Goal: Task Accomplishment & Management: Manage account settings

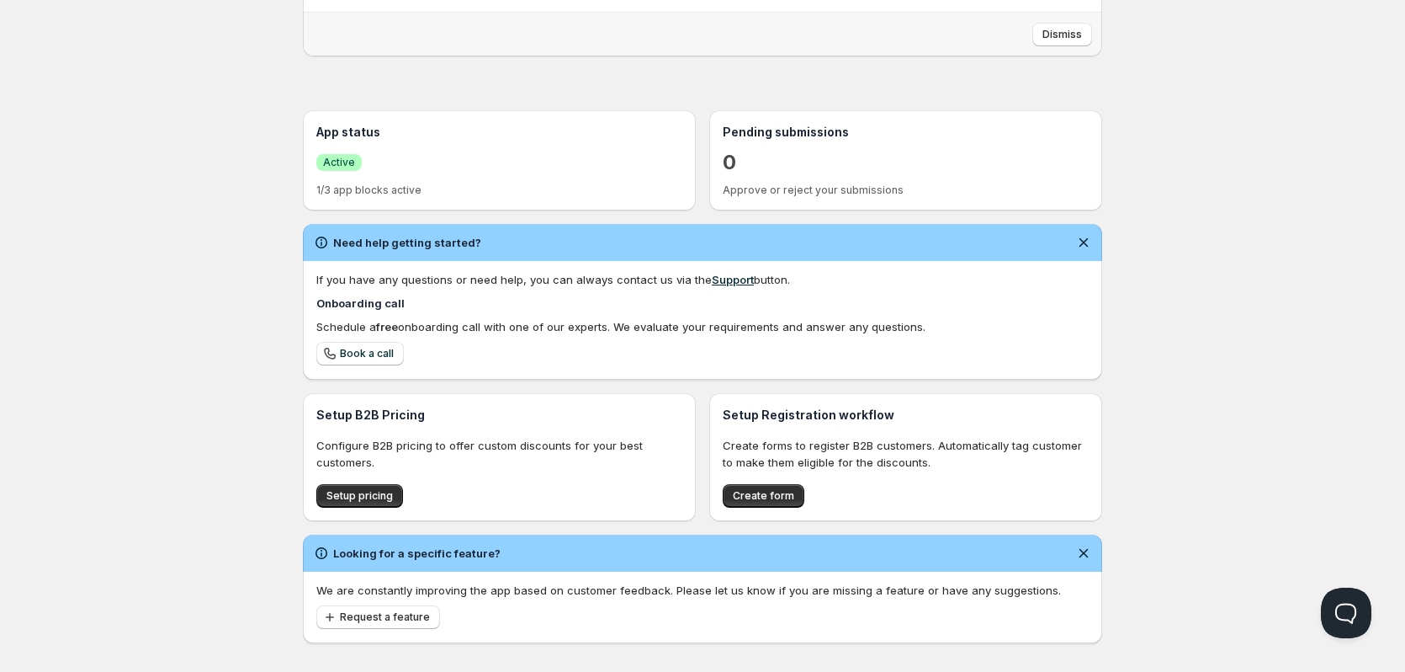
scroll to position [290, 0]
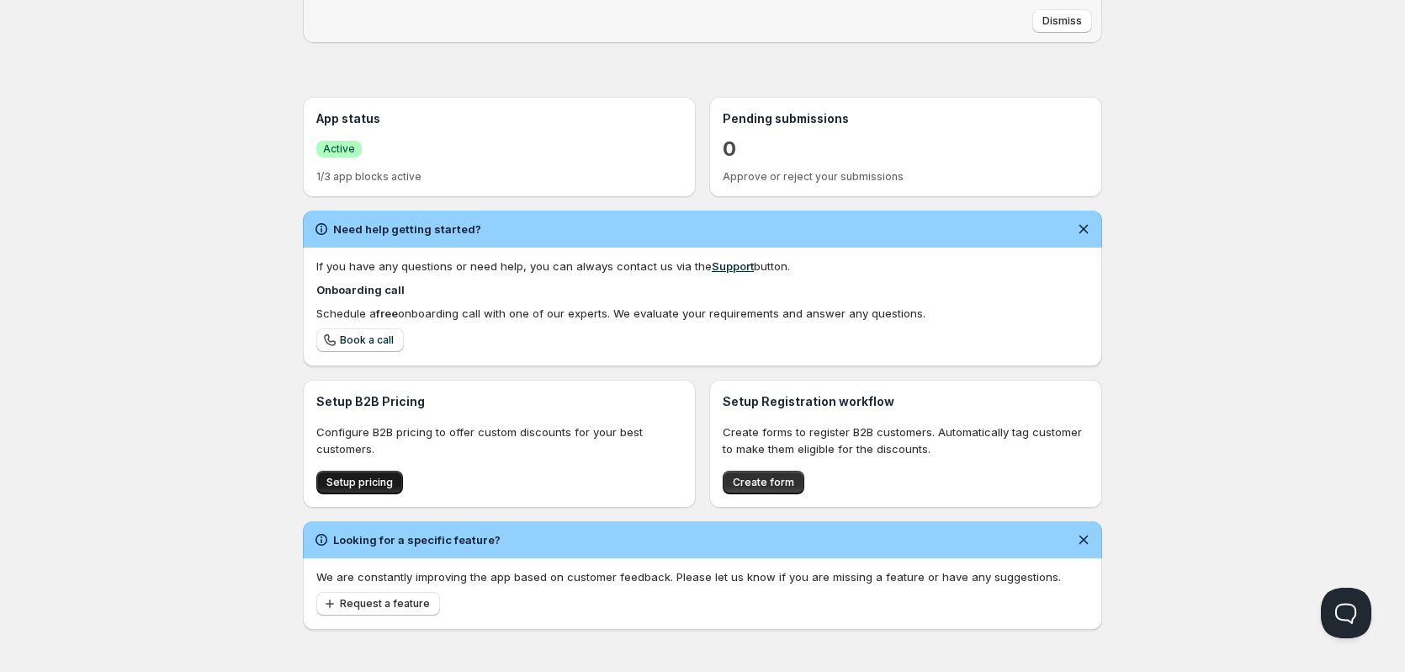
click at [364, 480] on span "Setup pricing" at bounding box center [360, 481] width 66 height 13
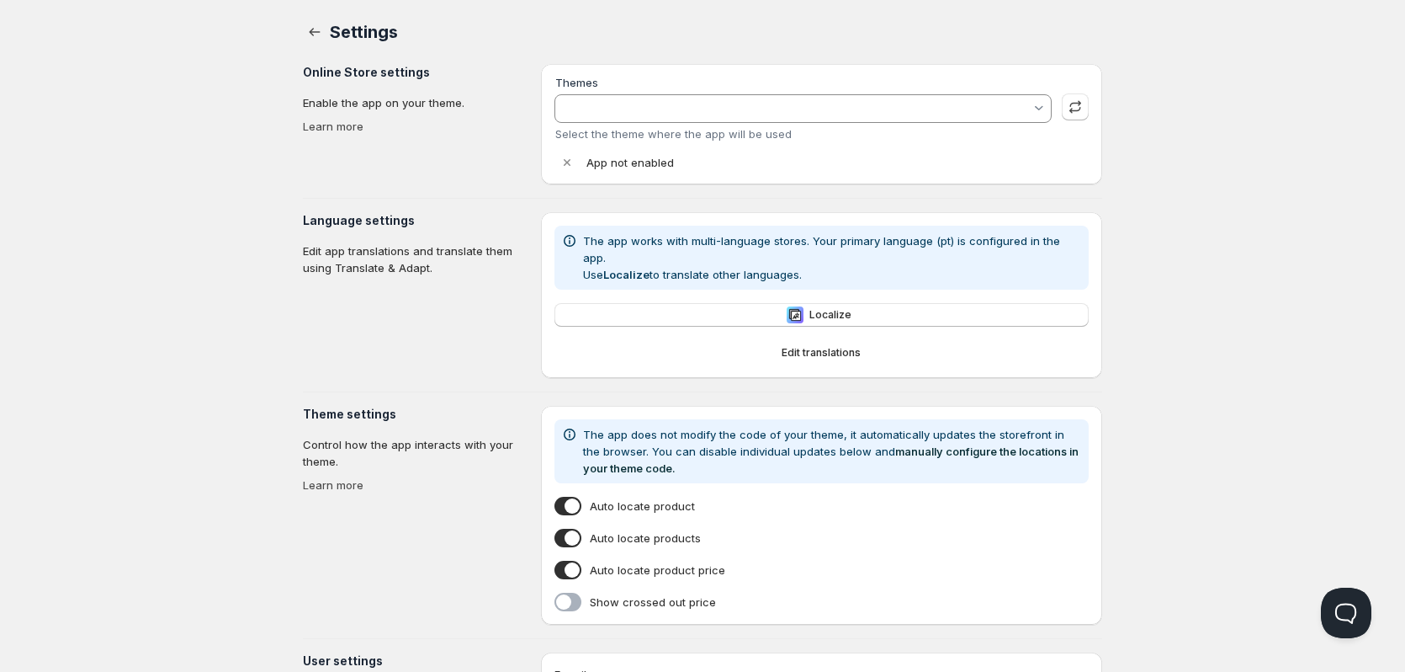
type input "Sense"
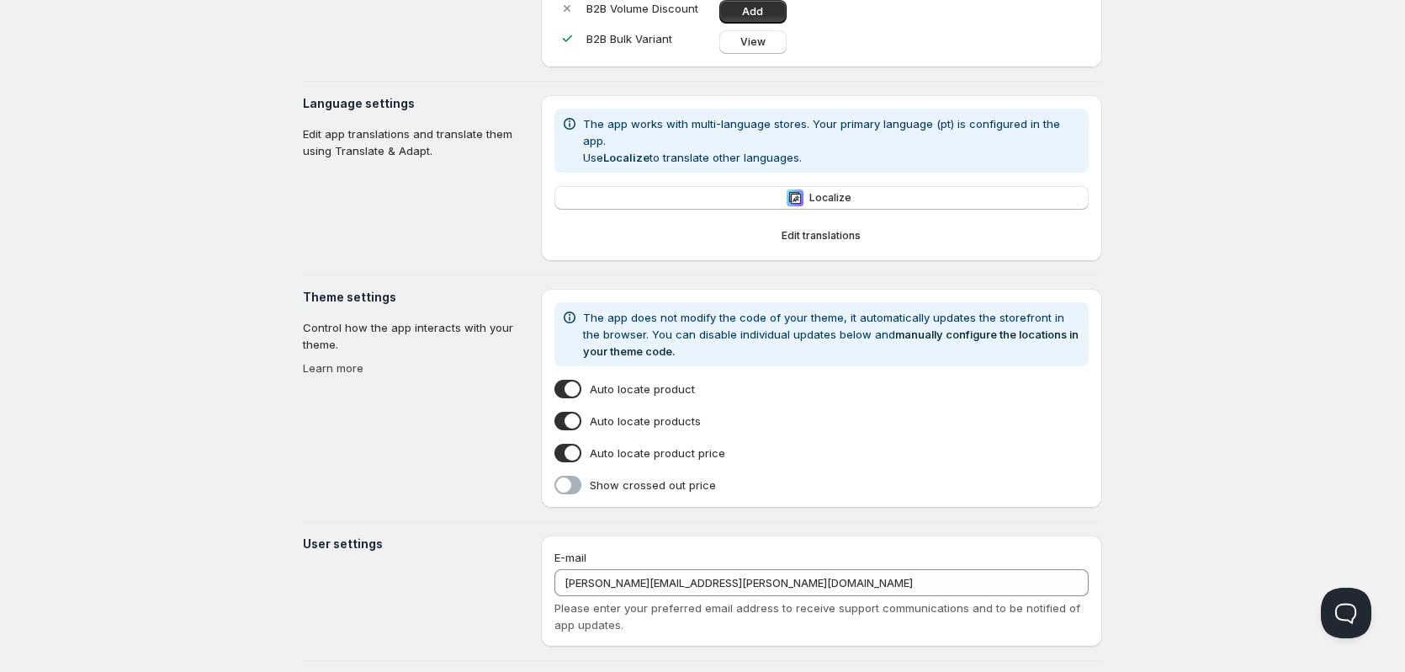
scroll to position [280, 0]
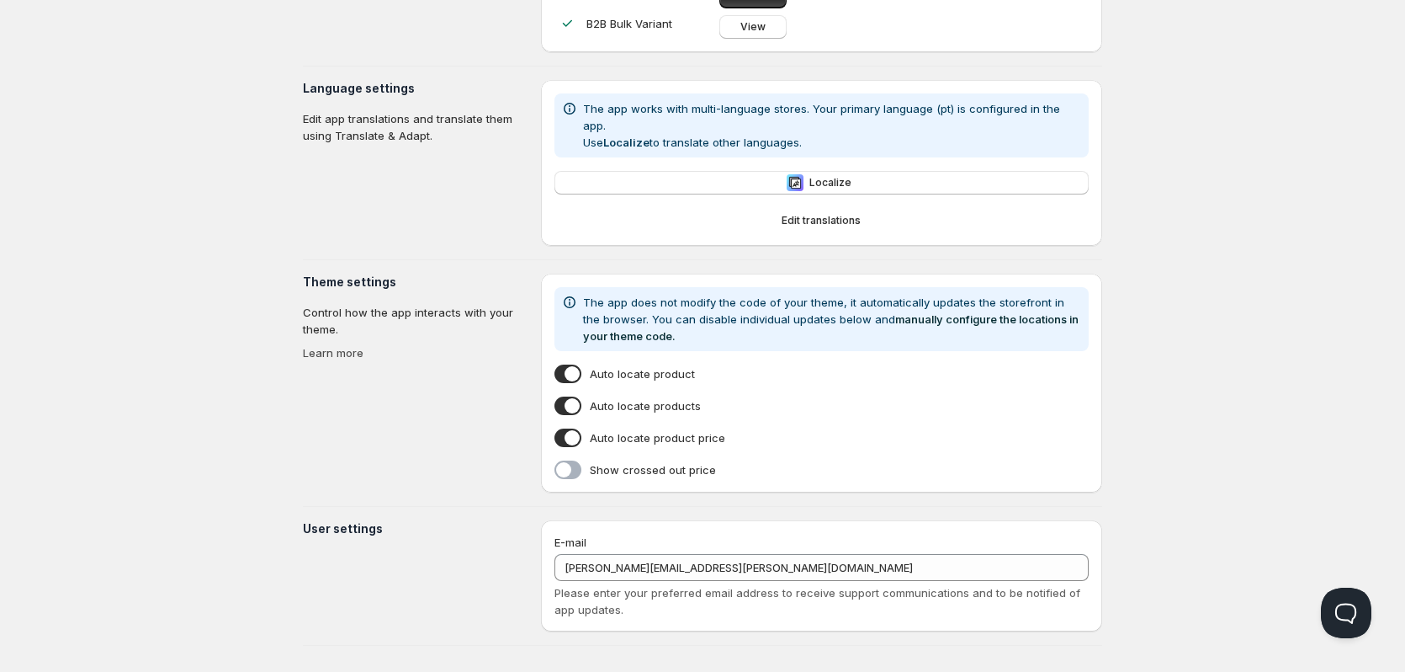
click at [675, 461] on span "Show crossed out price" at bounding box center [653, 469] width 126 height 17
click at [558, 473] on input "Show crossed out price" at bounding box center [558, 473] width 0 height 0
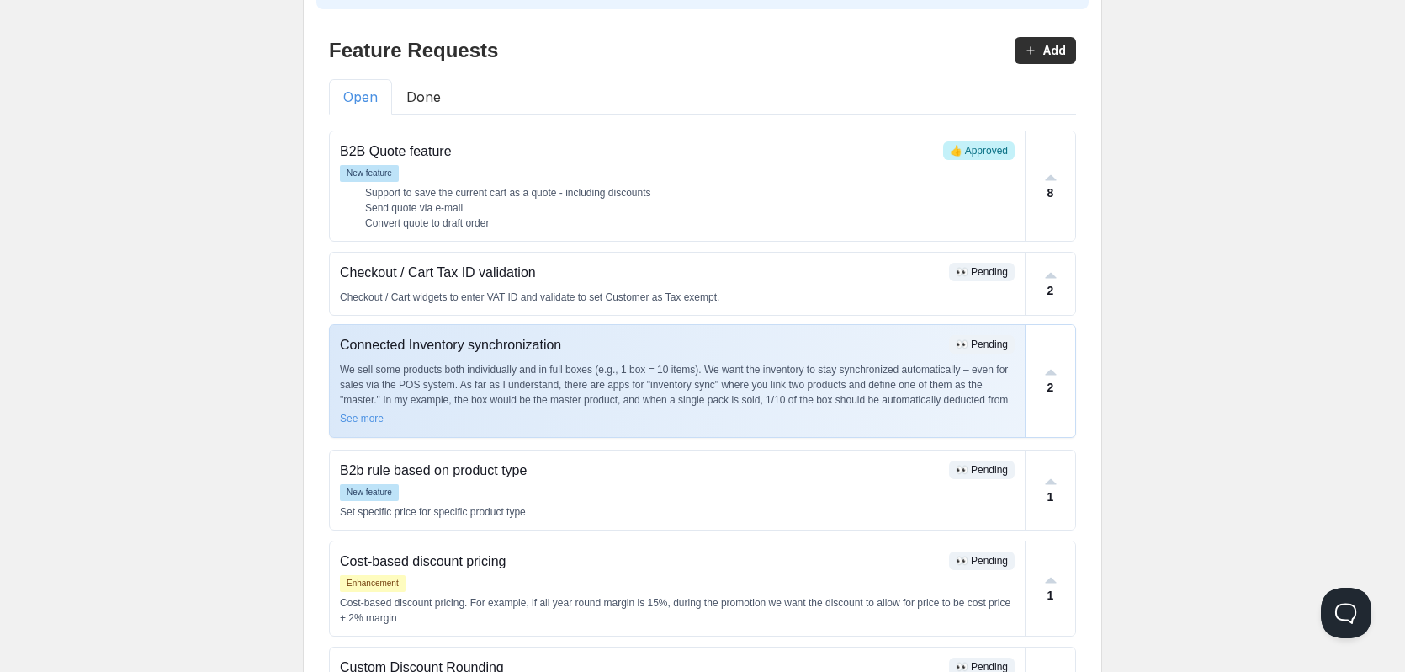
scroll to position [85, 0]
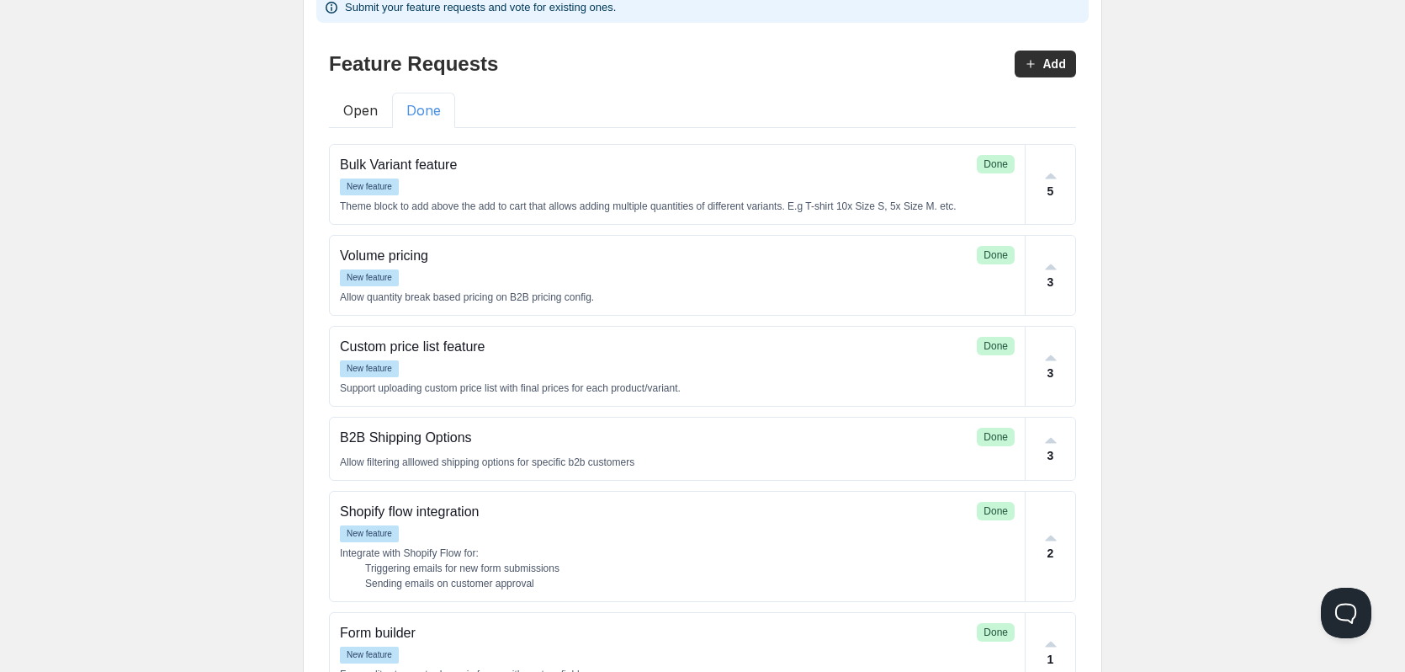
click at [424, 118] on button "Done" at bounding box center [423, 110] width 63 height 35
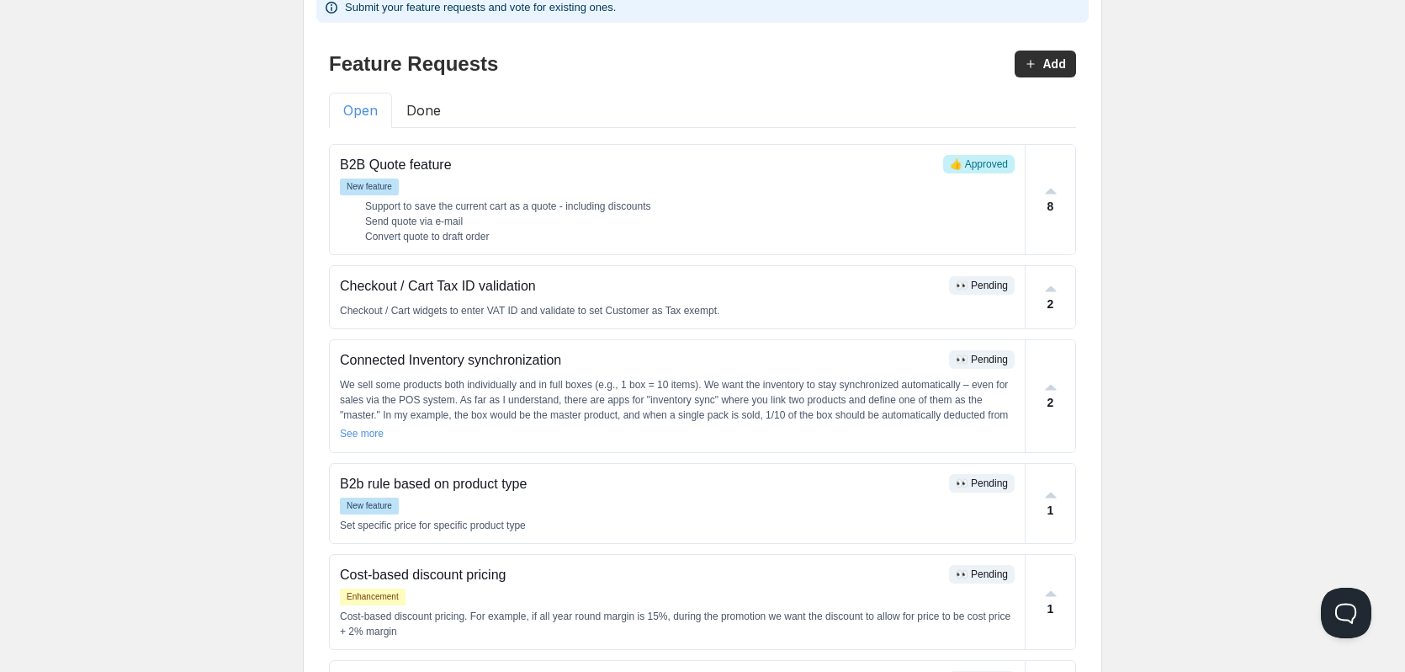
click at [373, 110] on button "Open" at bounding box center [360, 110] width 63 height 35
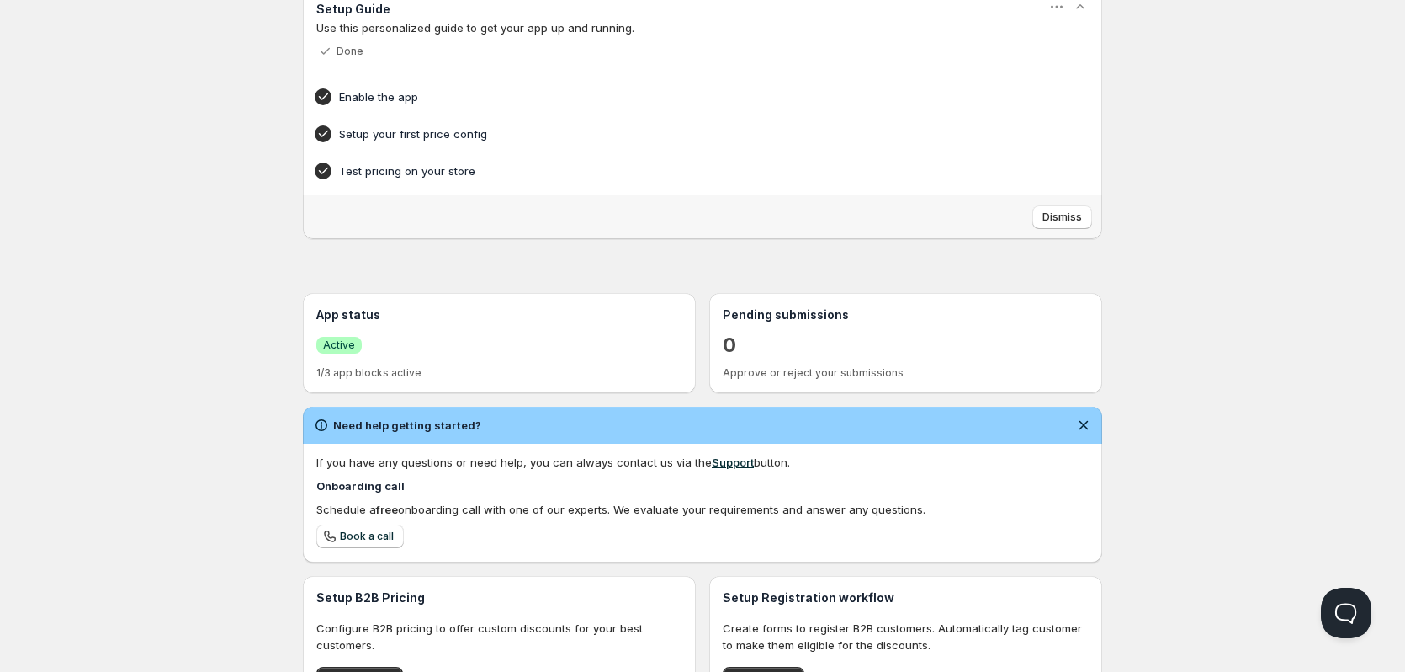
scroll to position [290, 0]
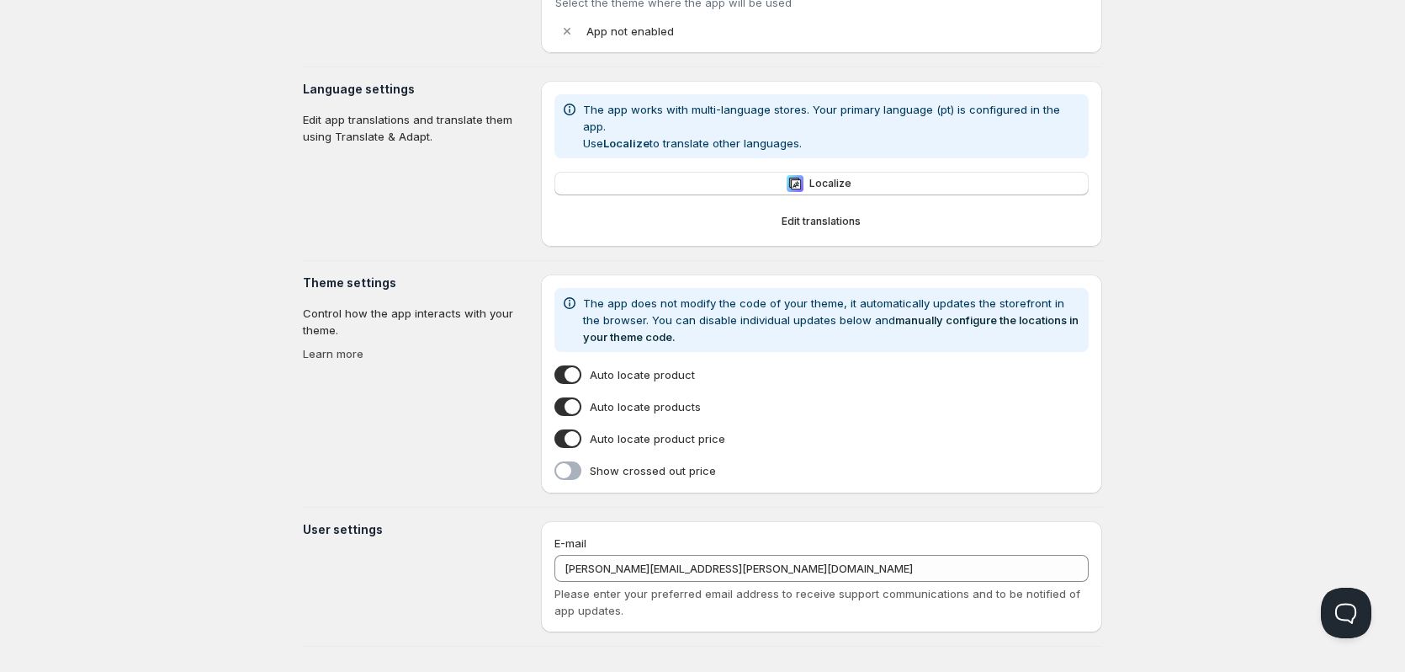
type input "Sense"
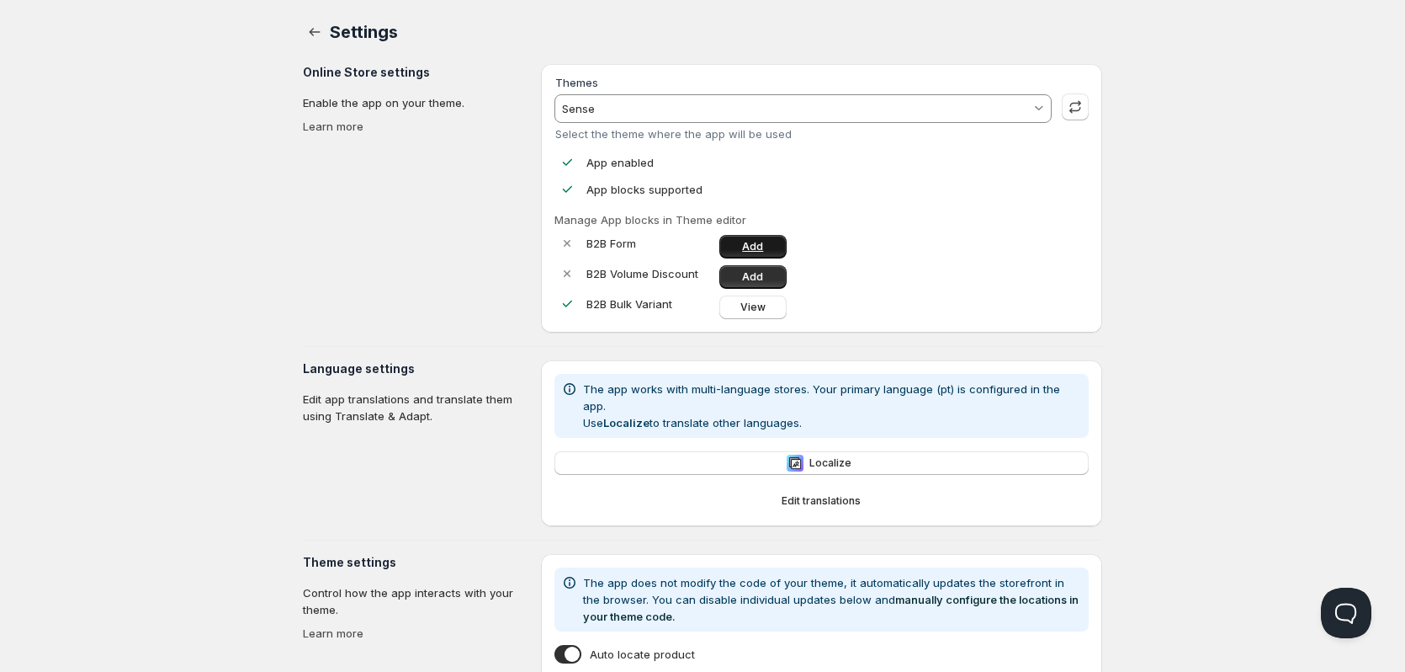
click at [746, 245] on span "Add" at bounding box center [752, 246] width 21 height 13
click at [311, 38] on icon "button" at bounding box center [314, 32] width 17 height 17
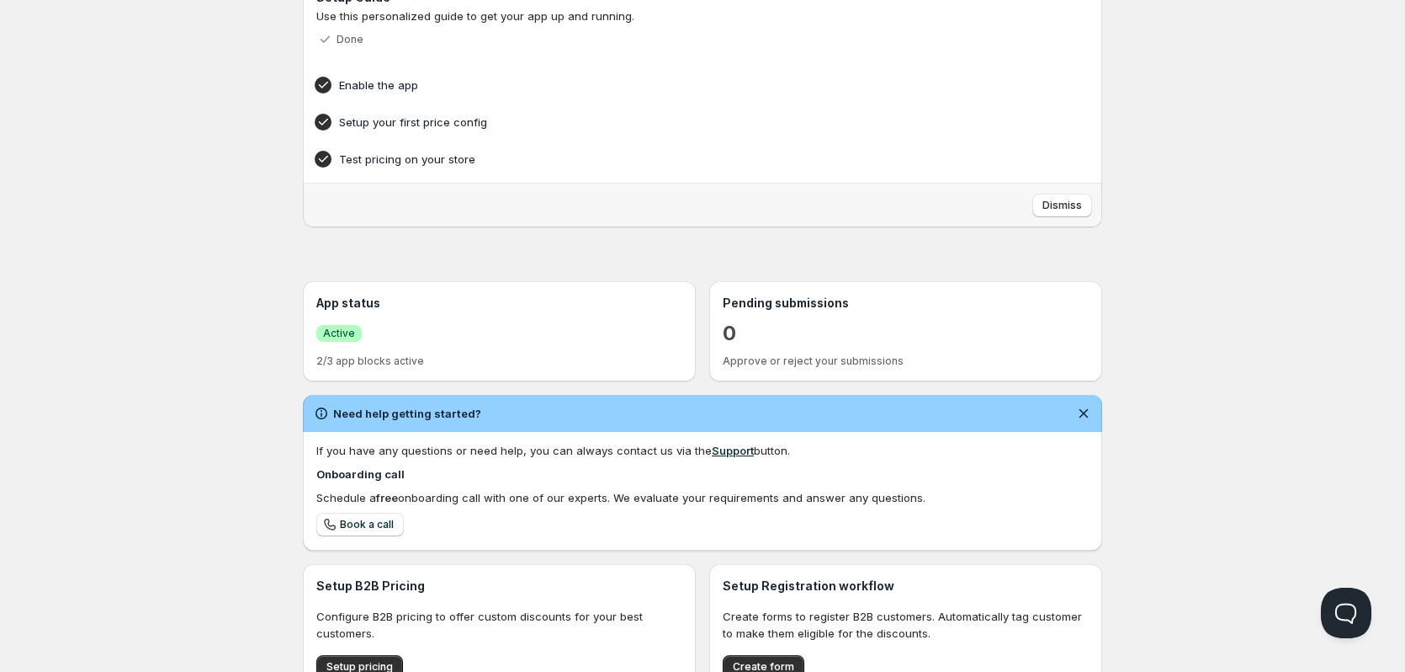
scroll to position [290, 0]
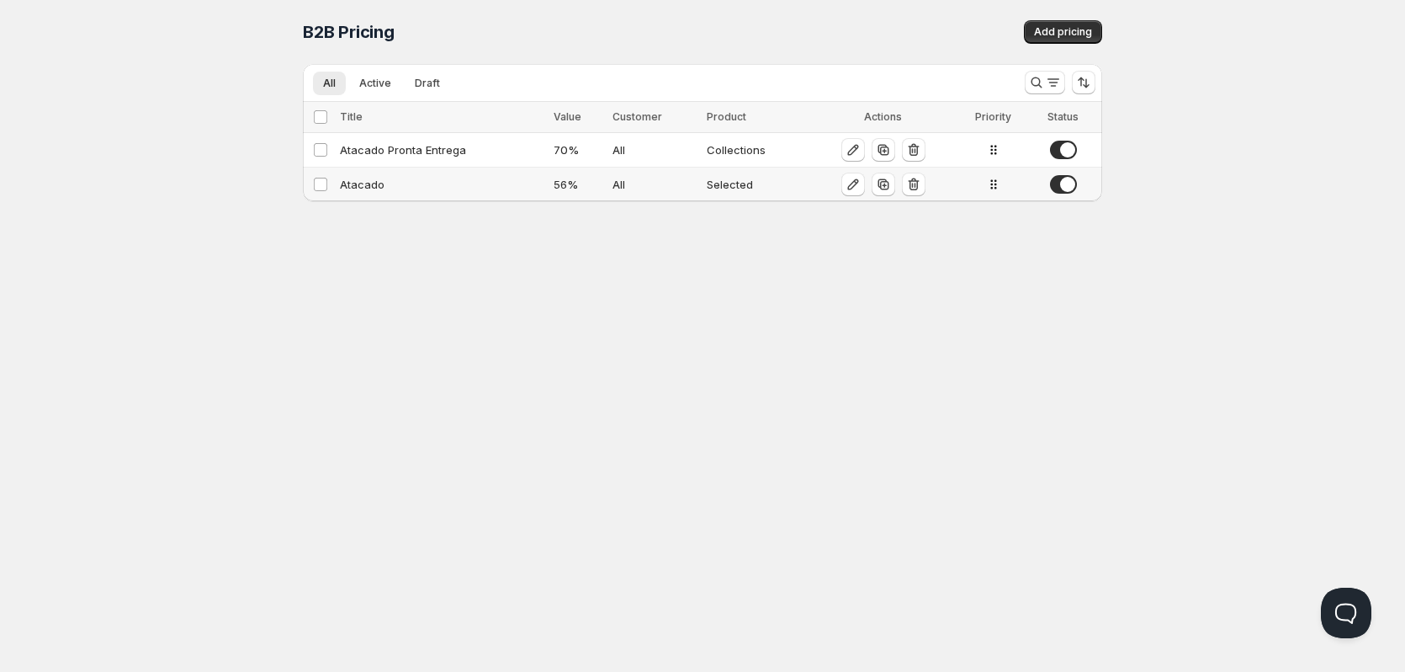
click at [357, 189] on div "Atacado" at bounding box center [442, 184] width 204 height 17
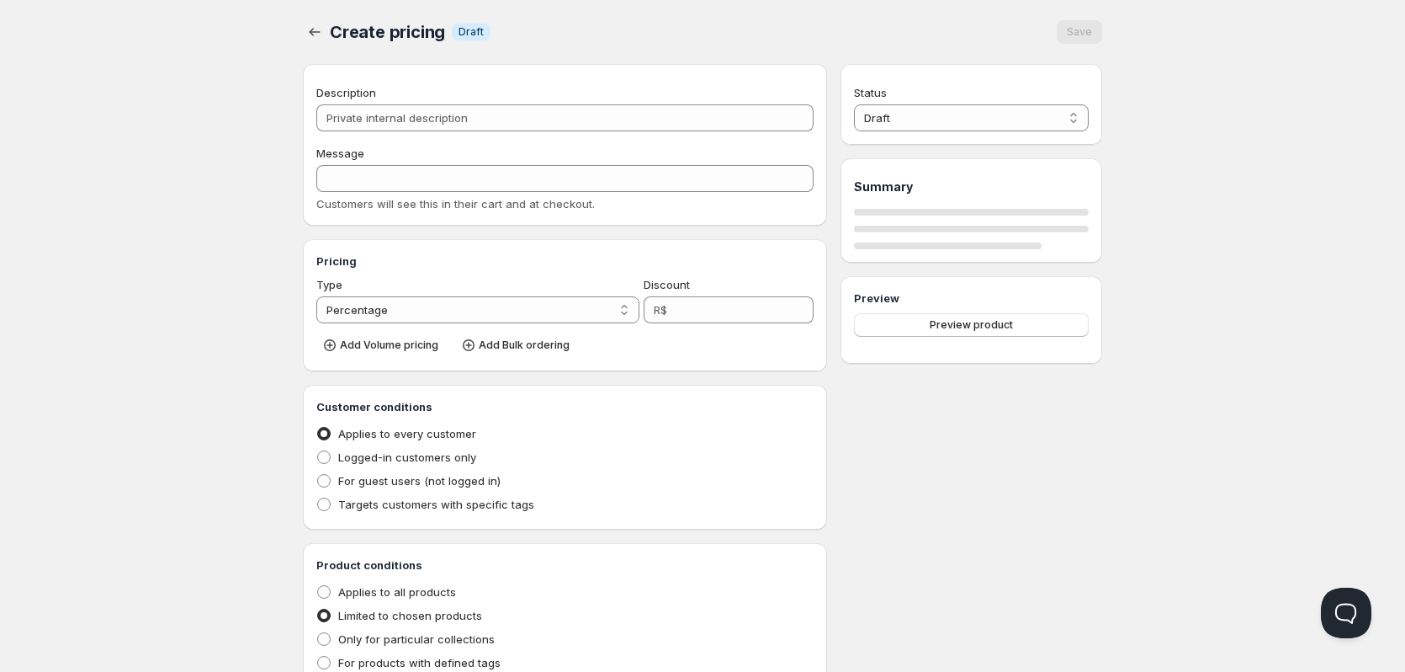
type input "Atacado"
type input "ATACADO"
type input "56"
radio input "true"
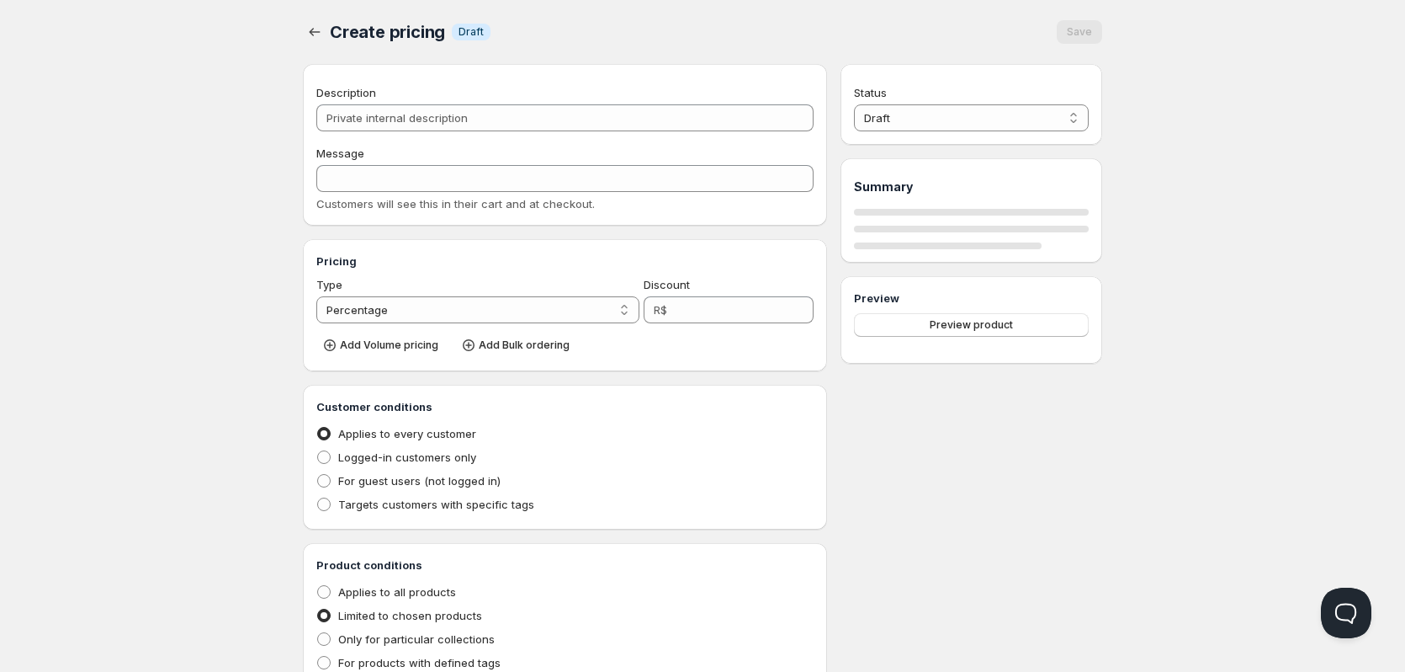
checkbox input "true"
select select "1"
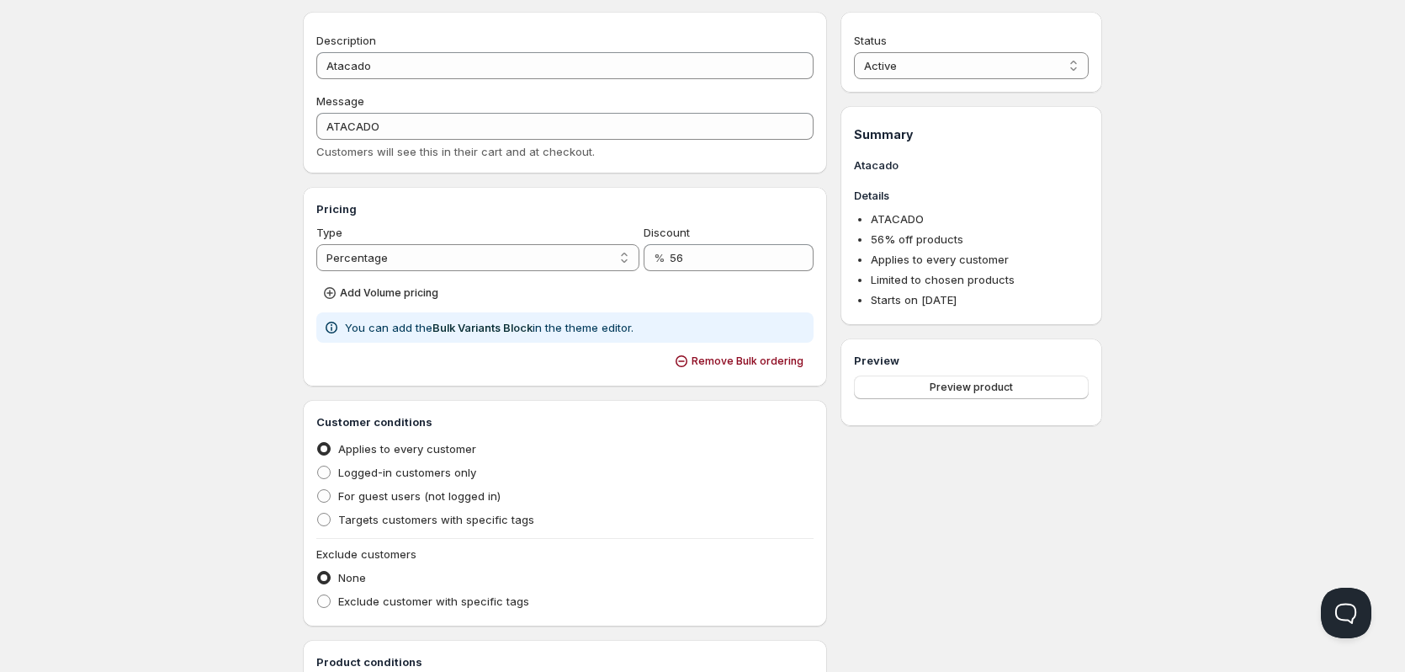
scroll to position [50, 0]
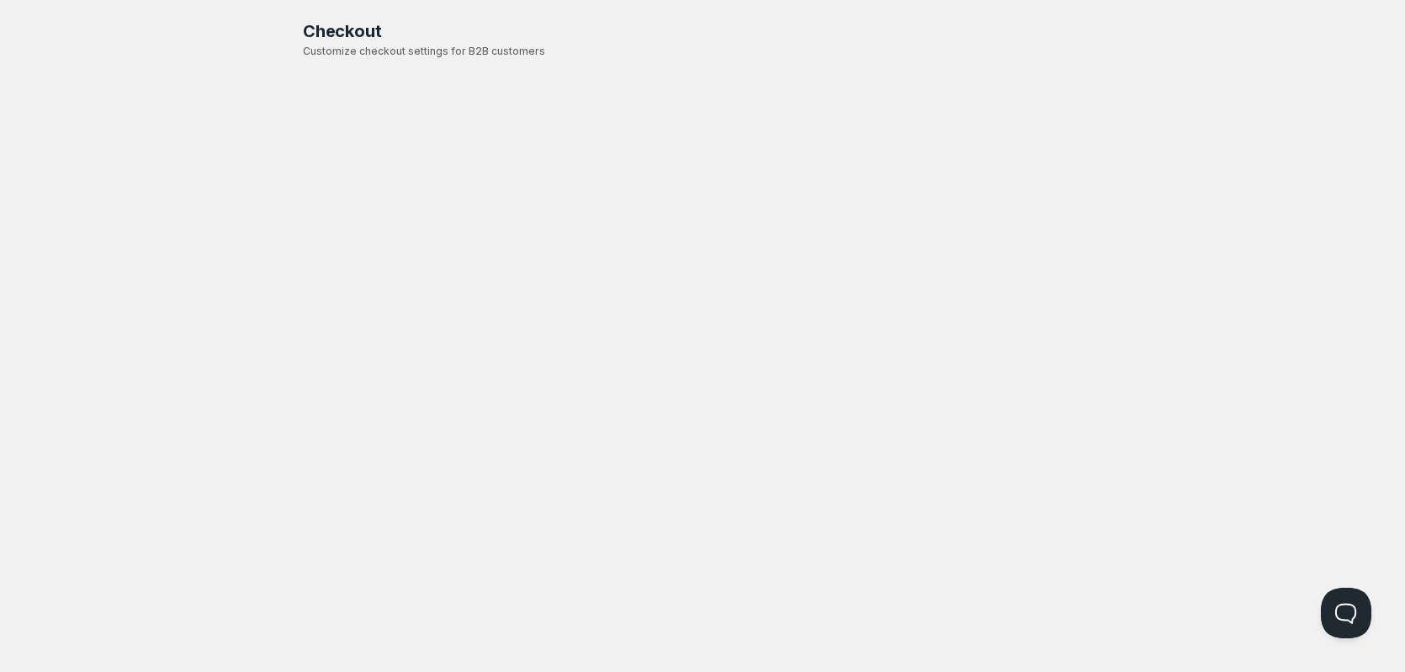
scroll to position [1, 0]
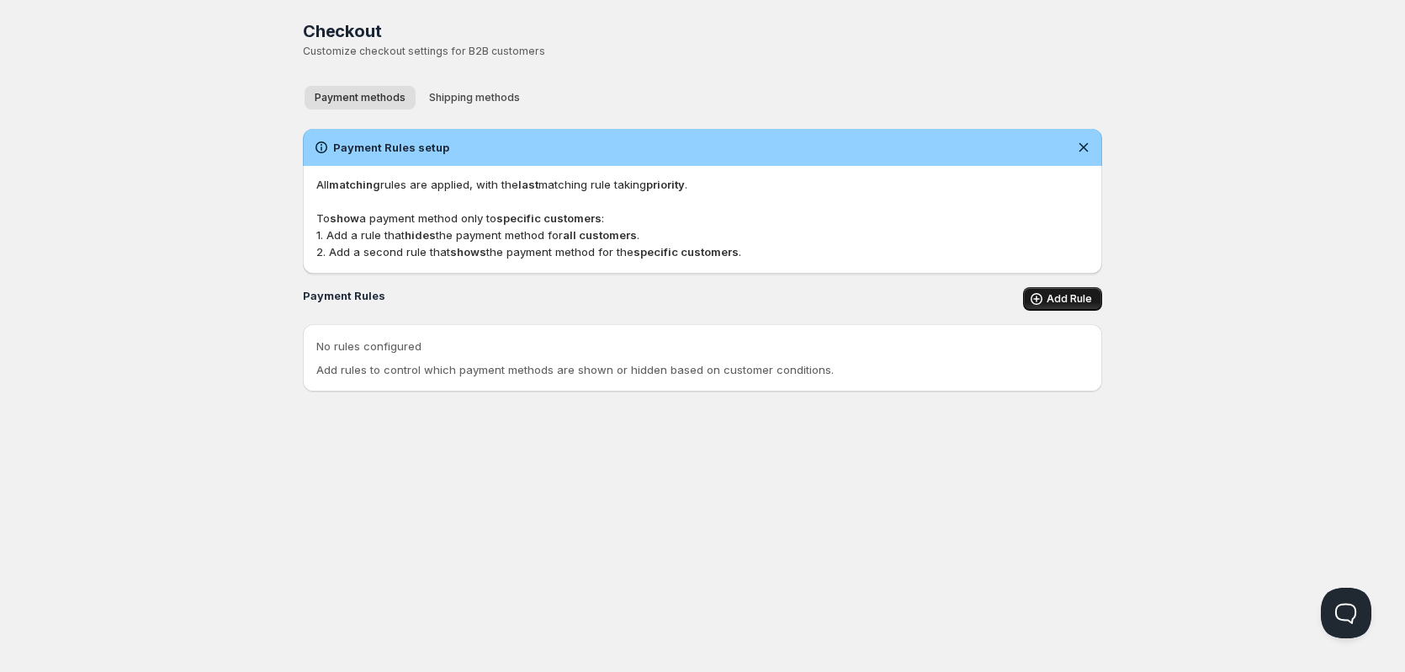
click at [1070, 301] on span "Add Rule" at bounding box center [1069, 298] width 45 height 13
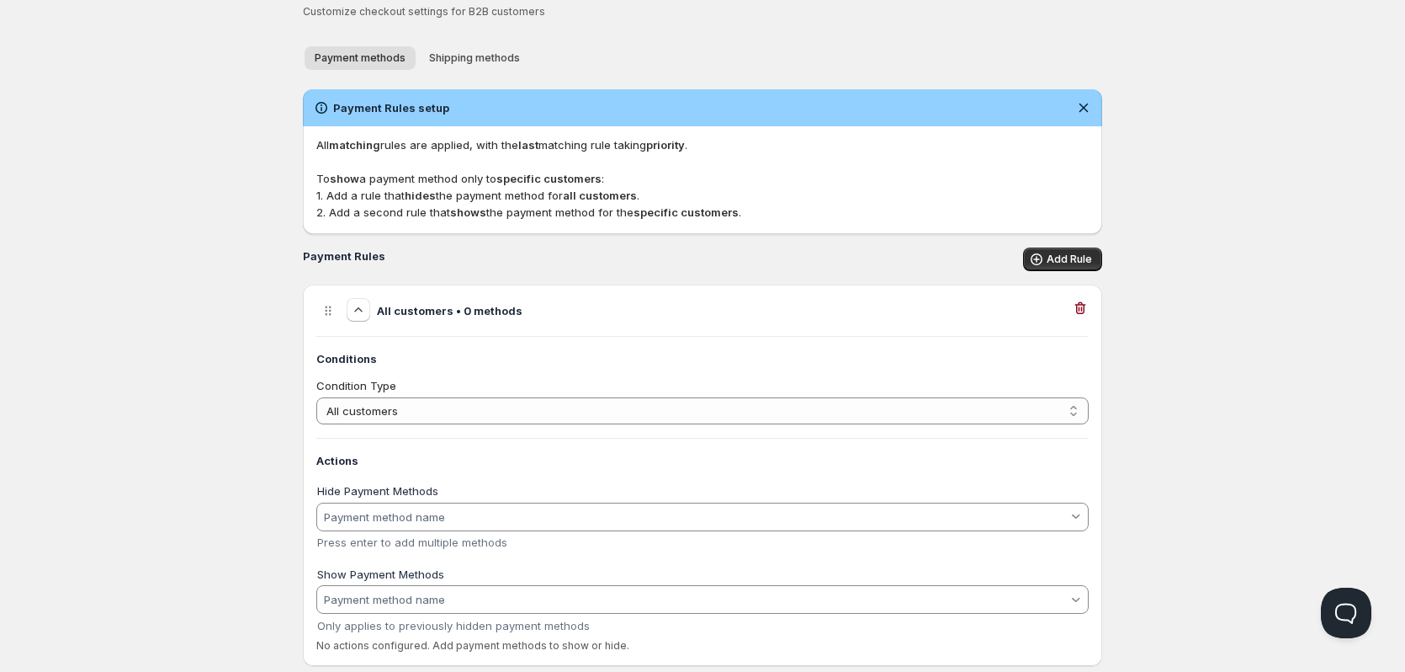
scroll to position [77, 0]
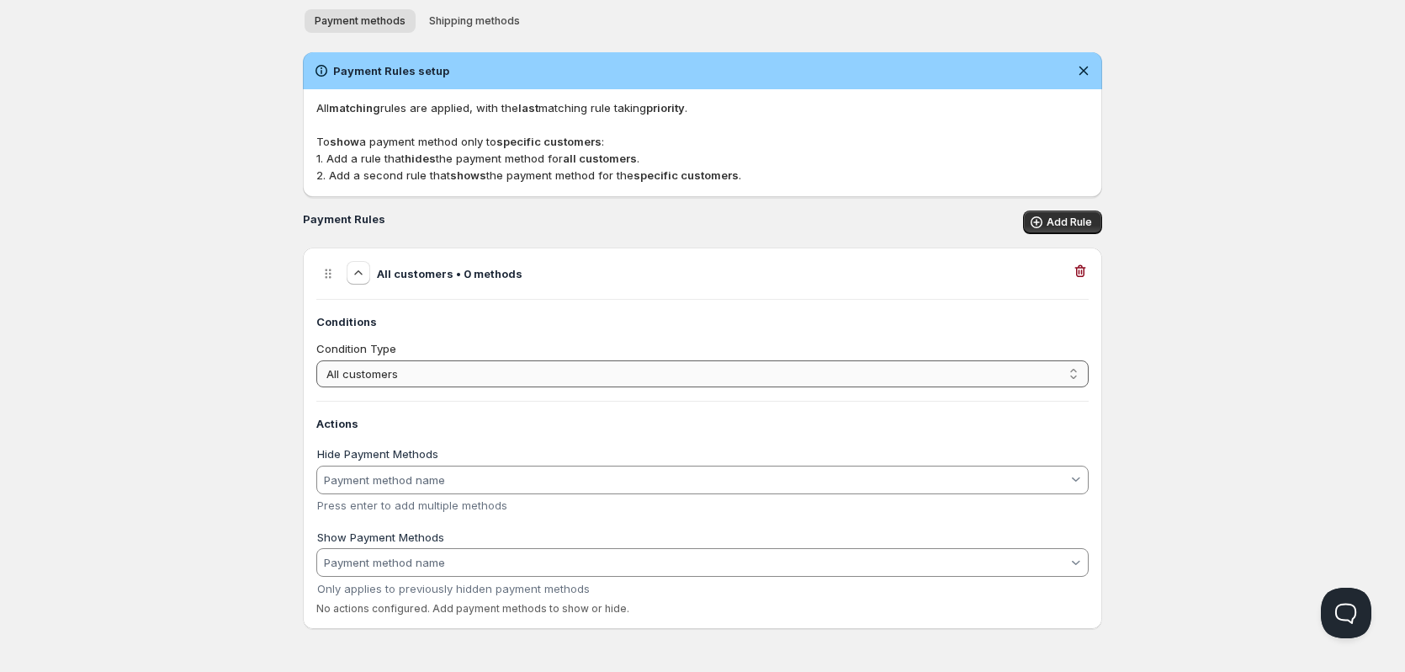
click at [677, 369] on select "All customers Customer has tags Cart total" at bounding box center [702, 373] width 773 height 27
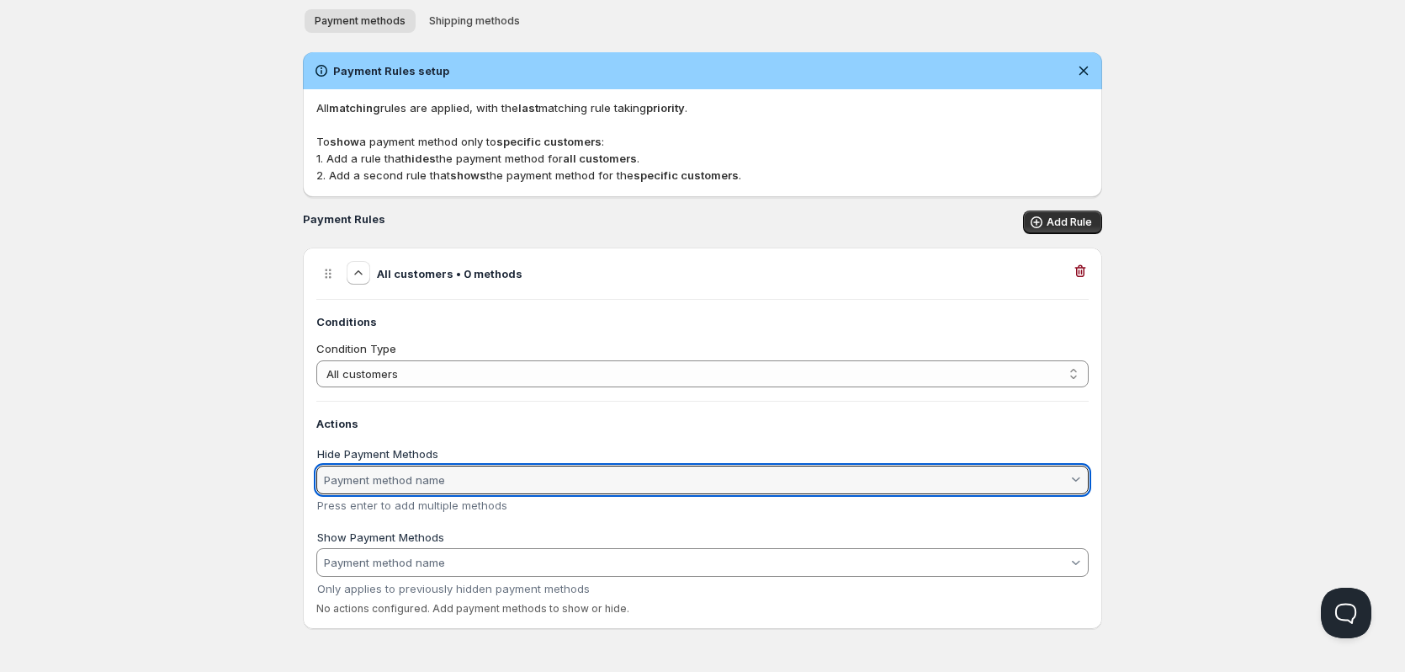
click at [582, 471] on input "Hide Payment Methods" at bounding box center [694, 479] width 746 height 27
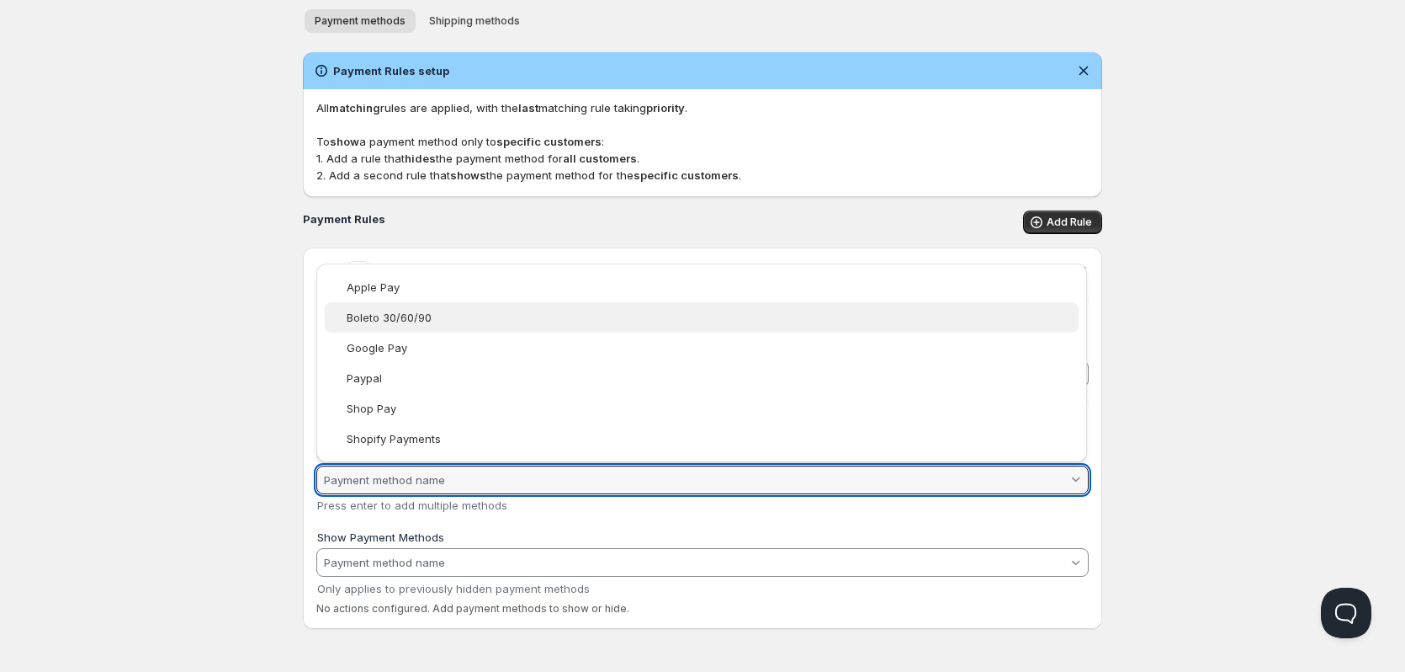
click at [452, 311] on div "Boleto 30/60/90" at bounding box center [711, 316] width 728 height 13
type vaadin-combo-box "Boleto 30/60/90"
type input "Boleto 30/60/90"
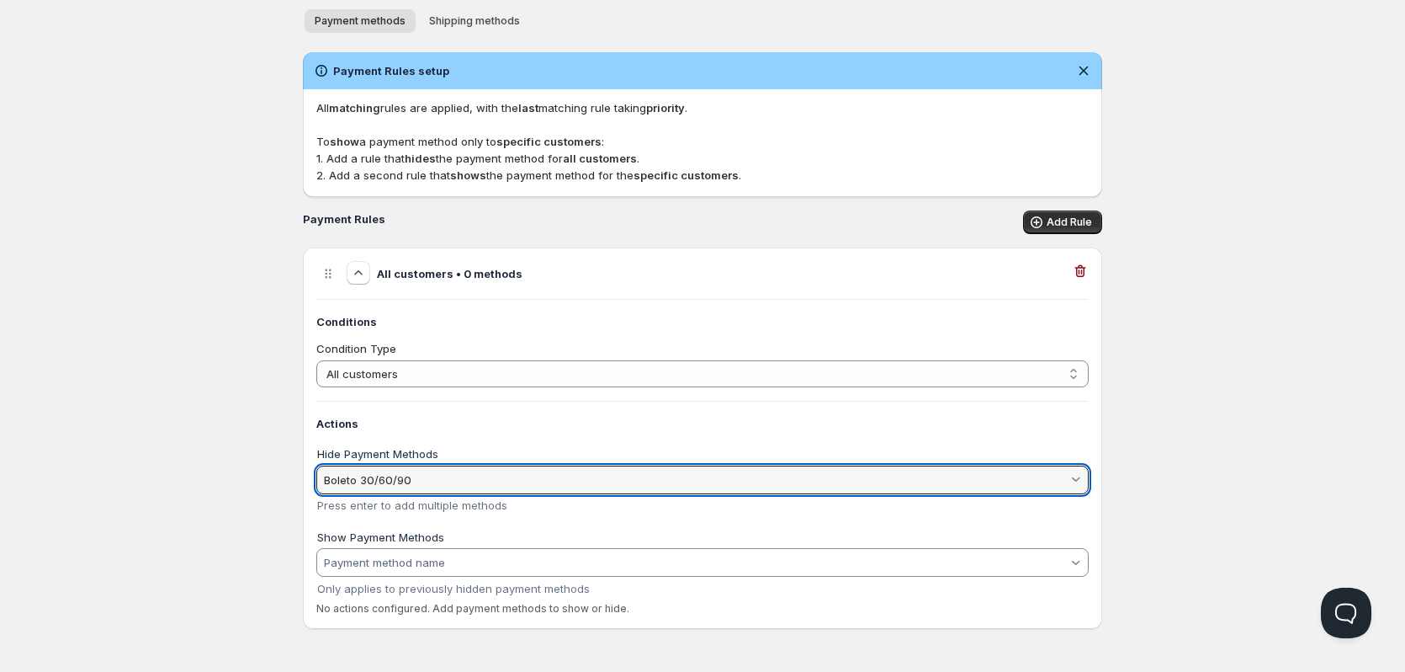
click at [501, 478] on input "Boleto 30/60/90" at bounding box center [694, 479] width 746 height 27
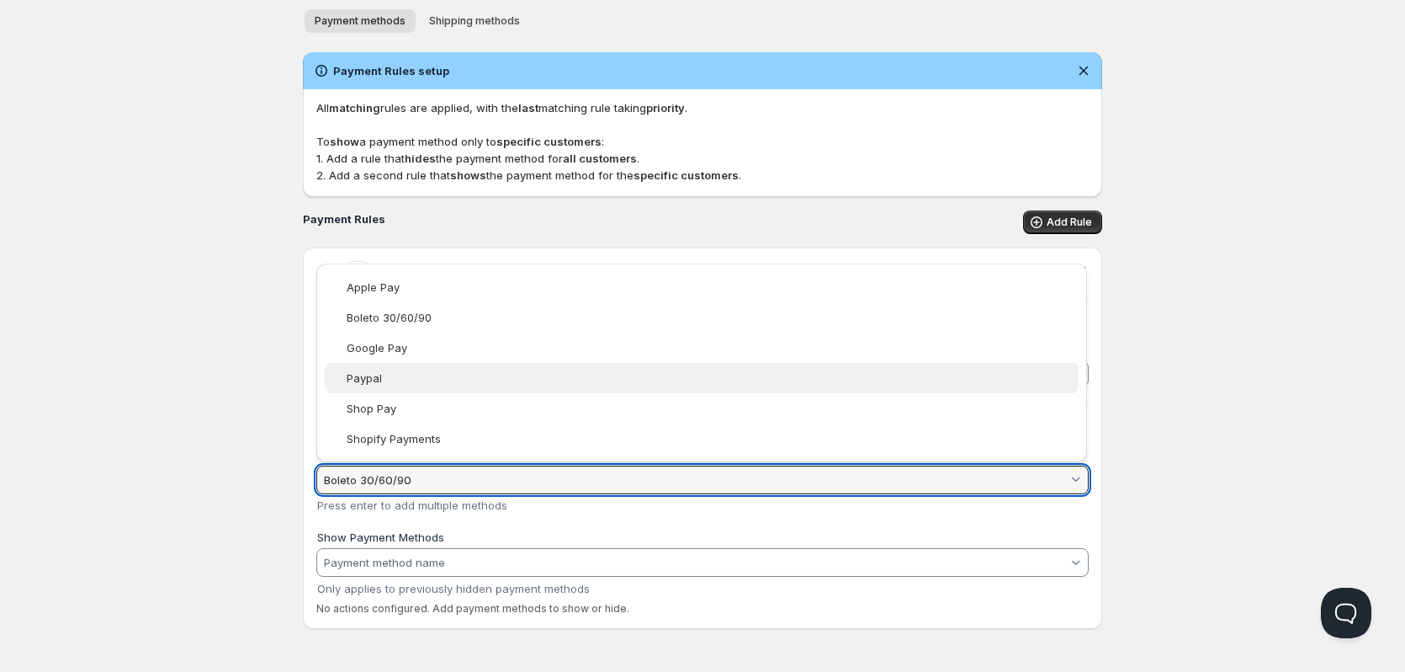
click at [433, 380] on div "Paypal" at bounding box center [711, 376] width 728 height 13
type vaadin-combo-box "Paypal"
type input "Paypal"
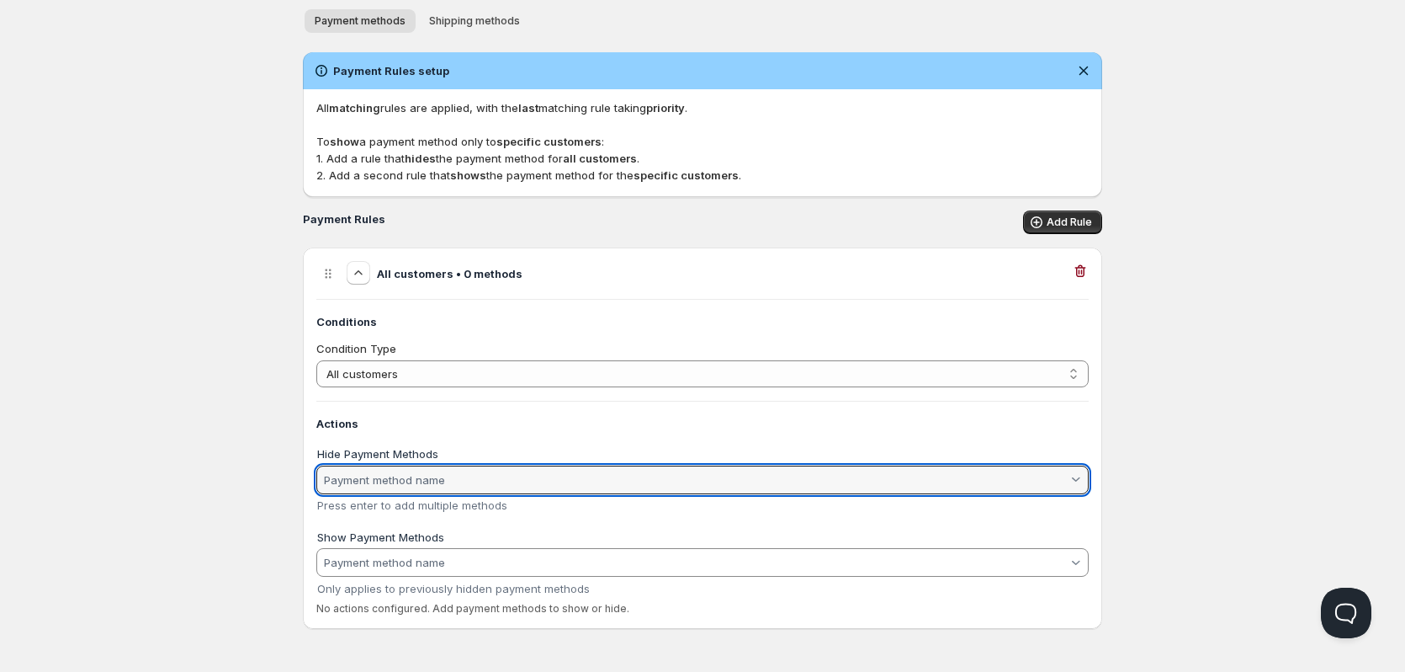
click at [467, 564] on vaadin-combo-box "Show Payment Methods Only applies to previously hidden payment methods" at bounding box center [702, 558] width 773 height 80
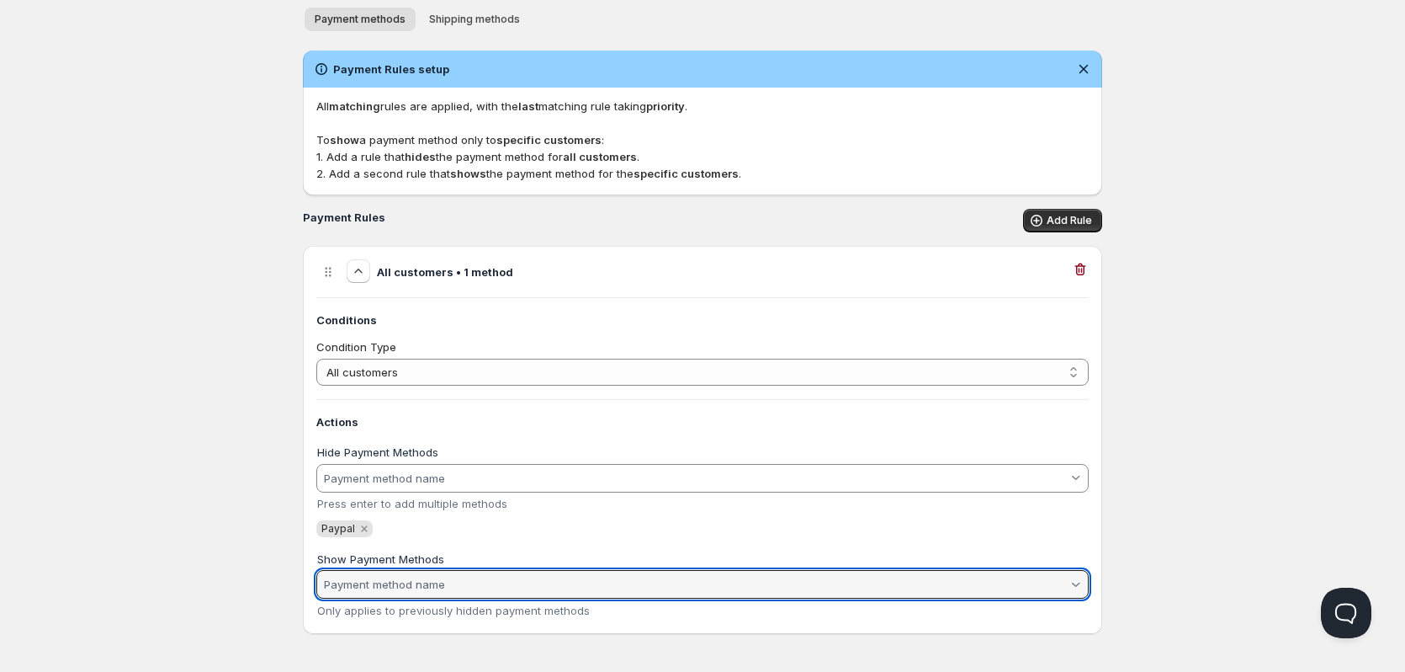
scroll to position [84, 0]
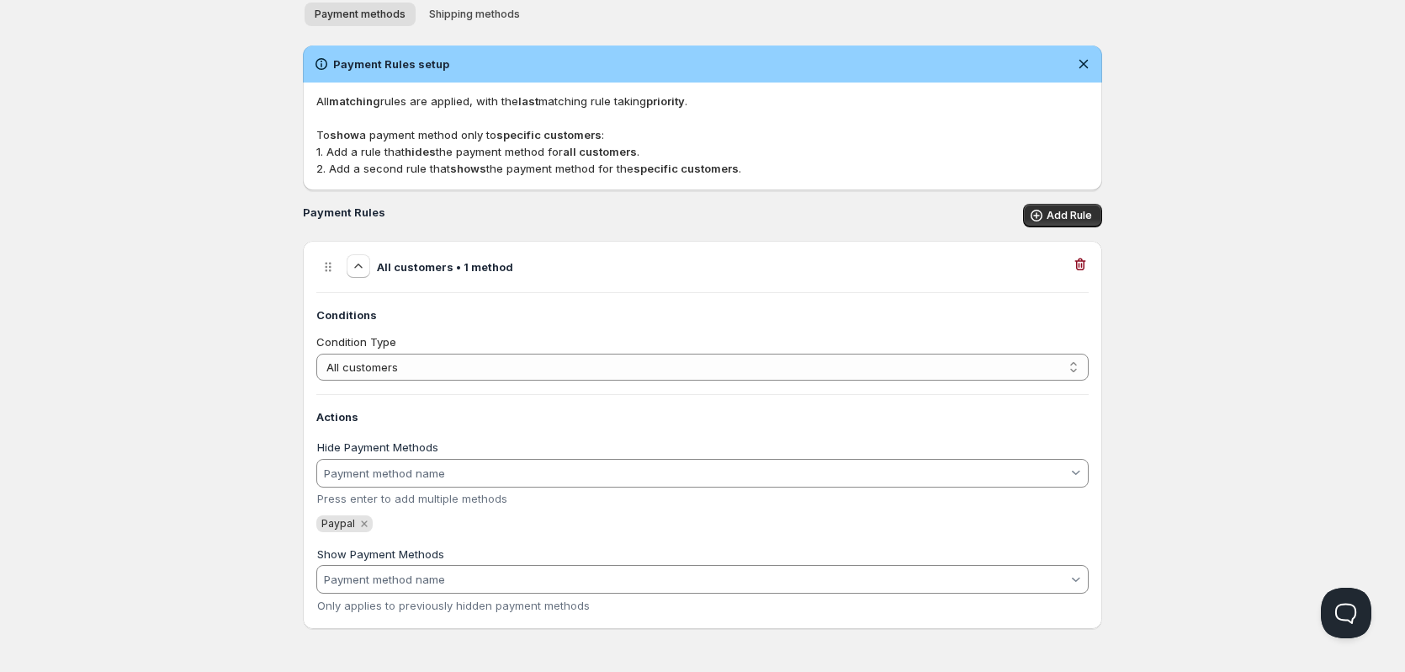
click at [600, 530] on div "Paypal" at bounding box center [702, 523] width 773 height 17
click at [458, 13] on span "Shipping methods" at bounding box center [474, 14] width 91 height 13
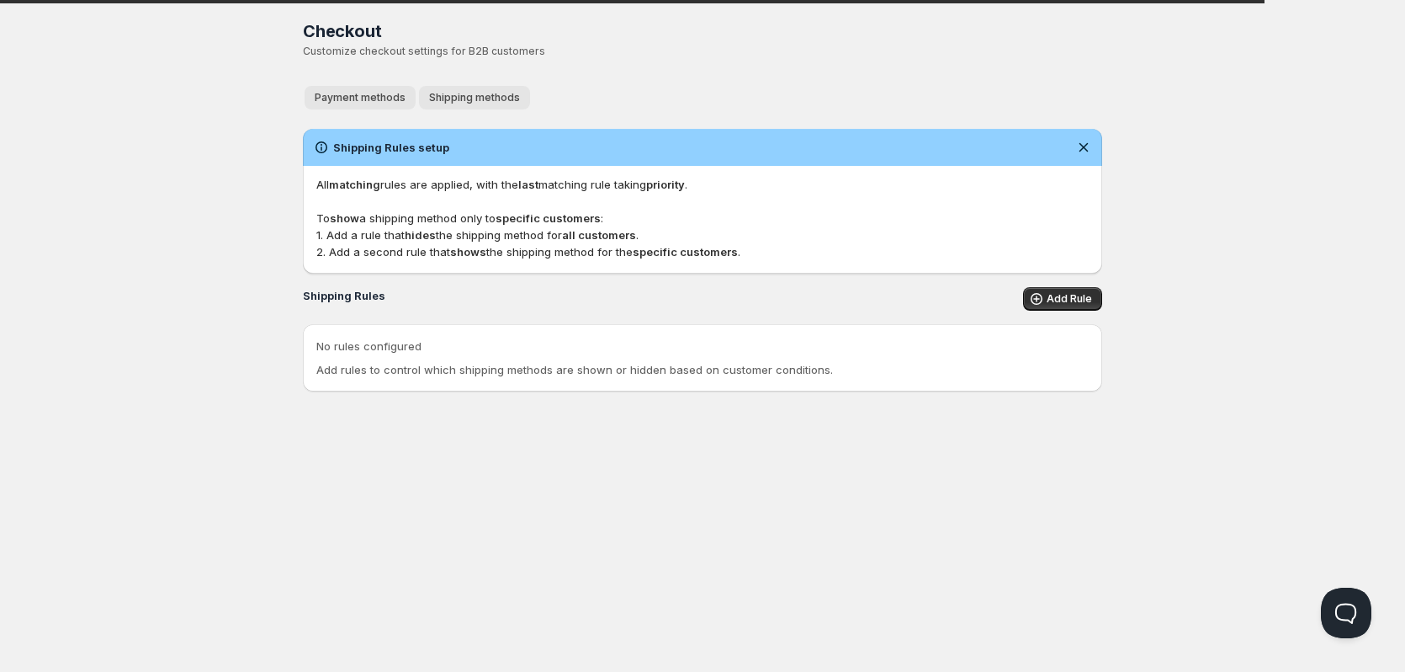
click at [361, 96] on span "Payment methods" at bounding box center [360, 97] width 91 height 13
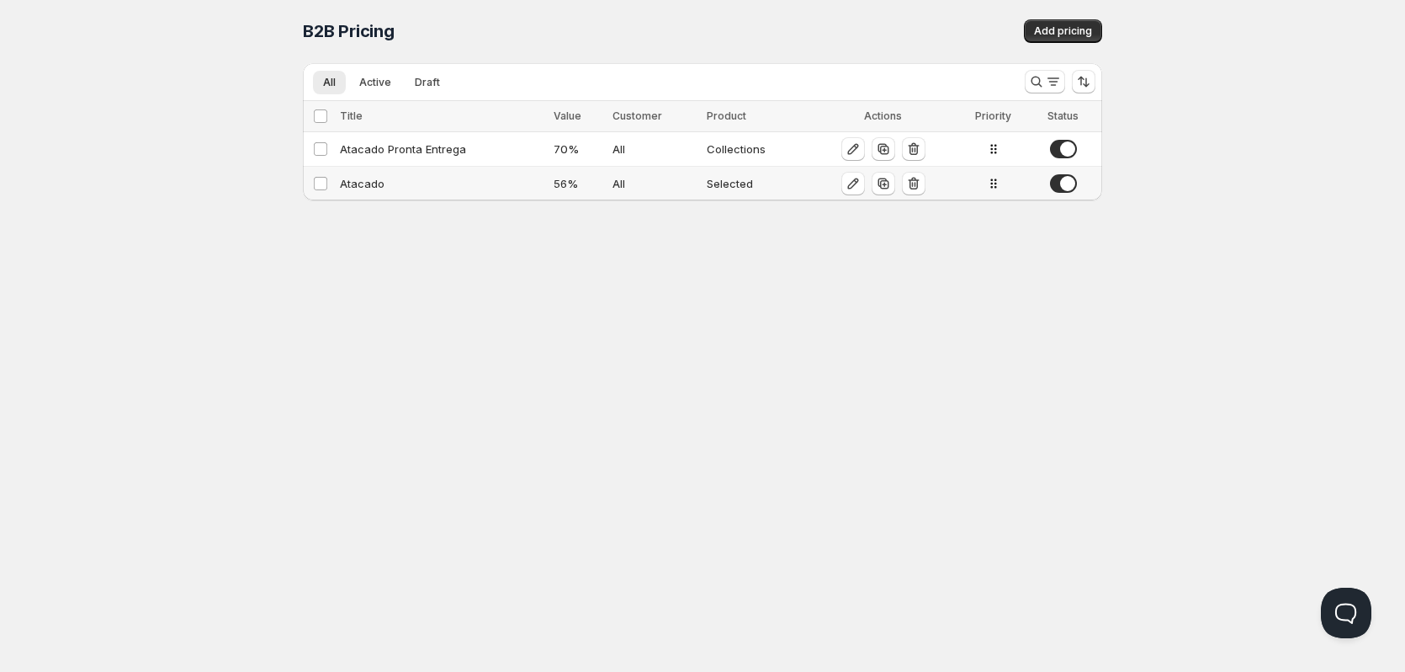
click at [488, 188] on div "Atacado" at bounding box center [442, 183] width 204 height 17
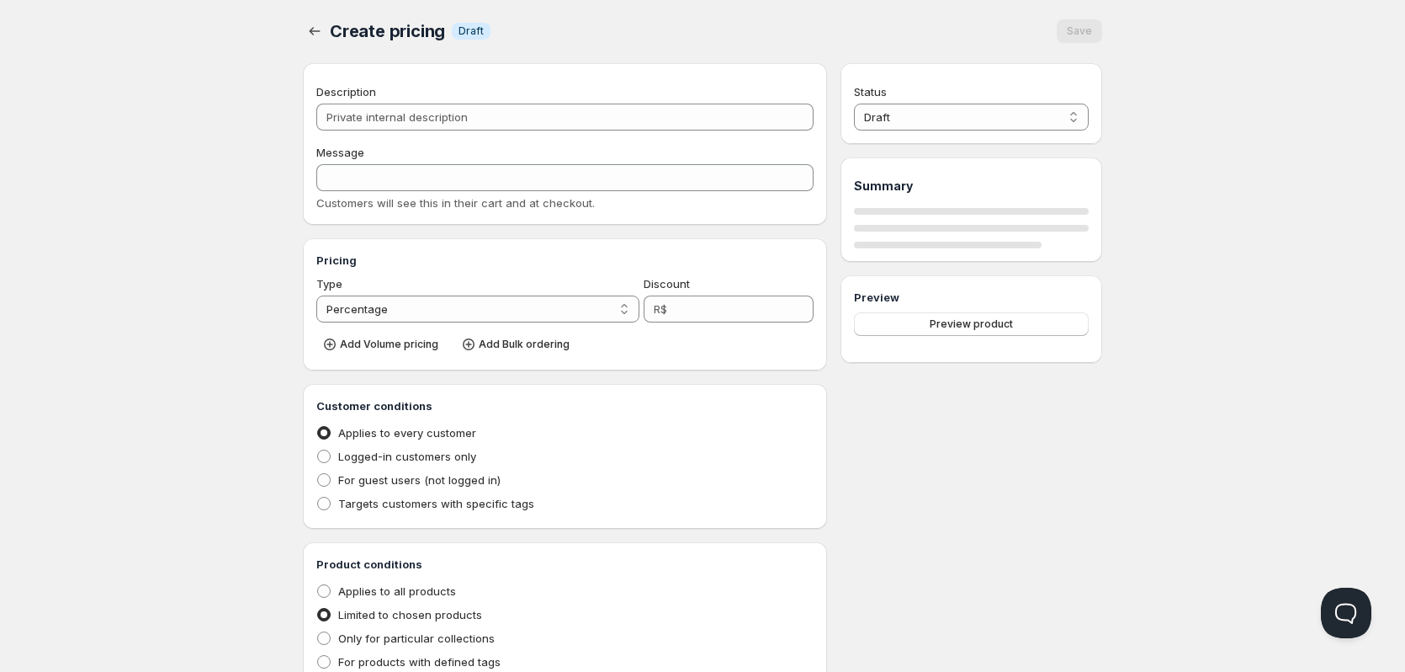
type input "Atacado"
type input "ATACADO"
type input "56"
radio input "true"
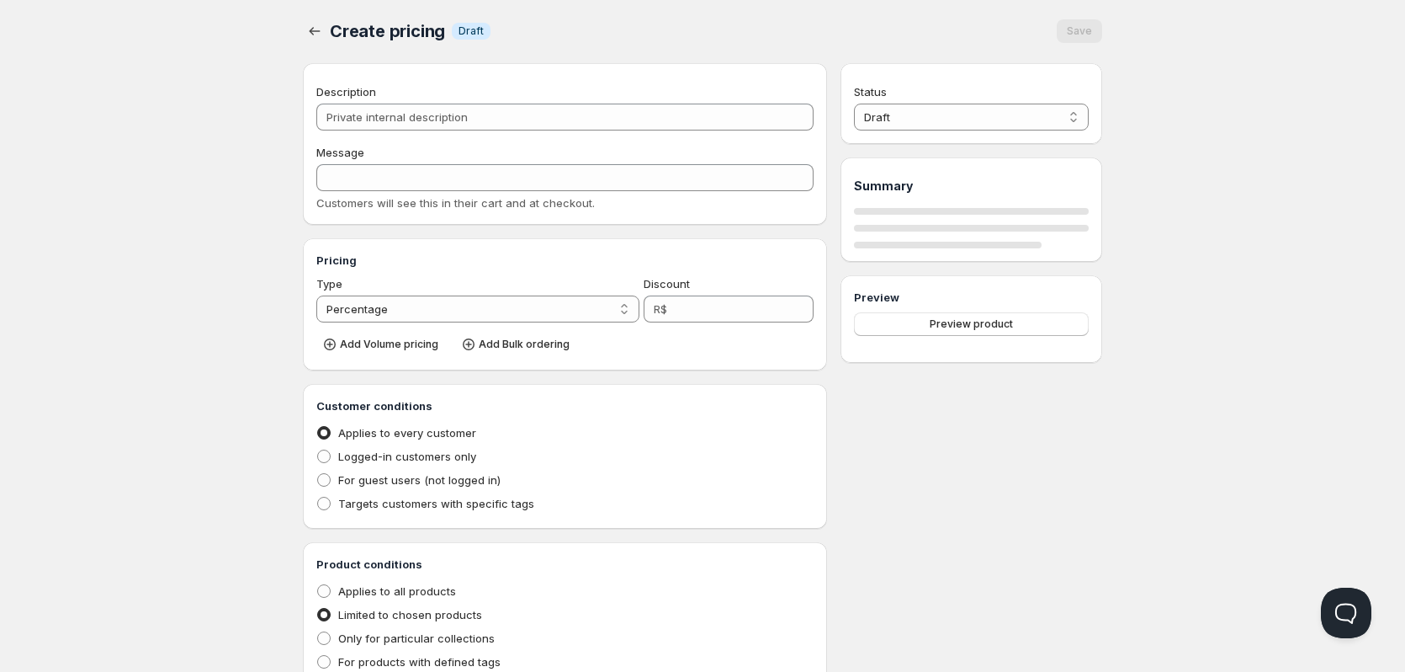
checkbox input "true"
select select "1"
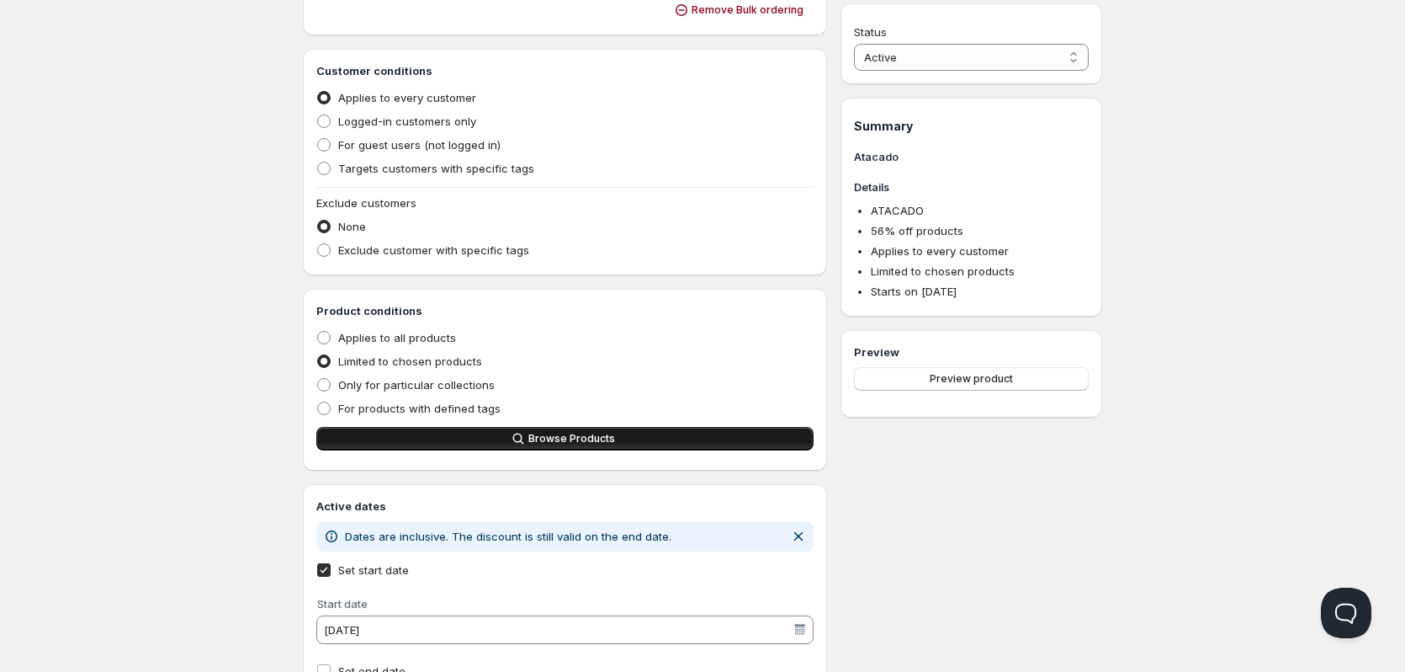
scroll to position [470, 0]
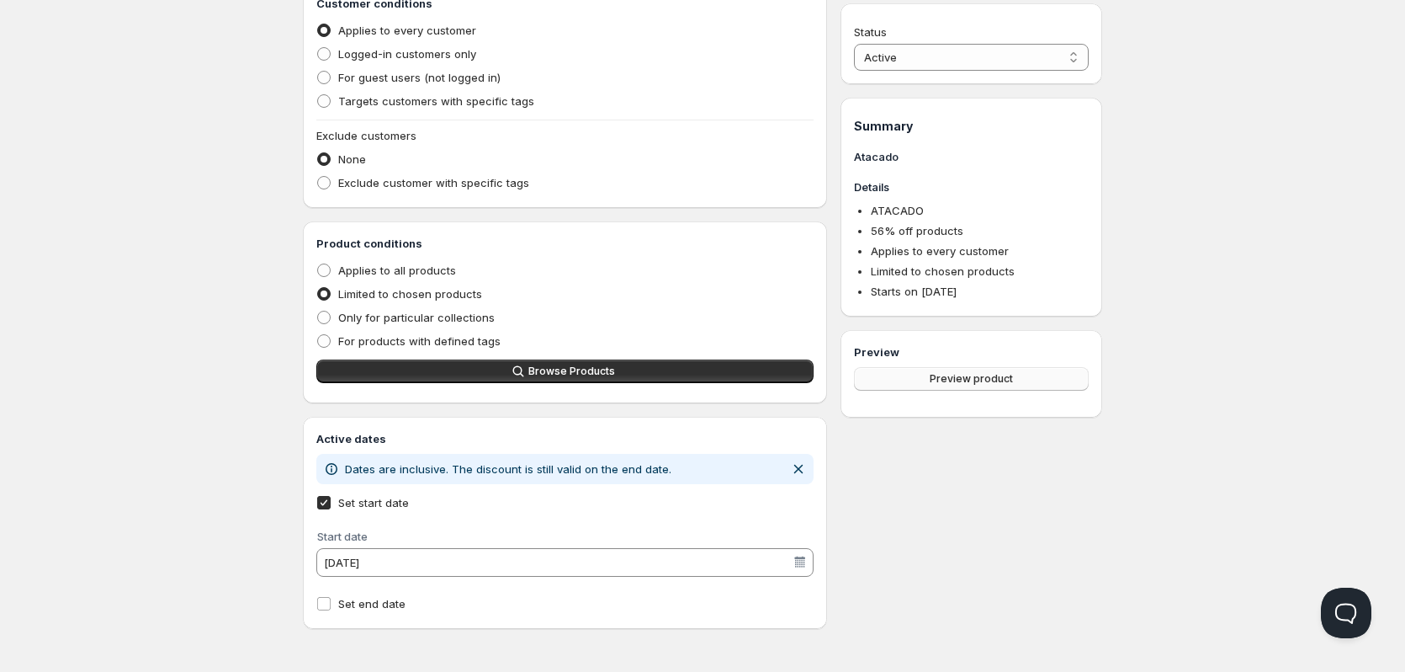
click at [1040, 376] on button "Preview product" at bounding box center [971, 379] width 235 height 24
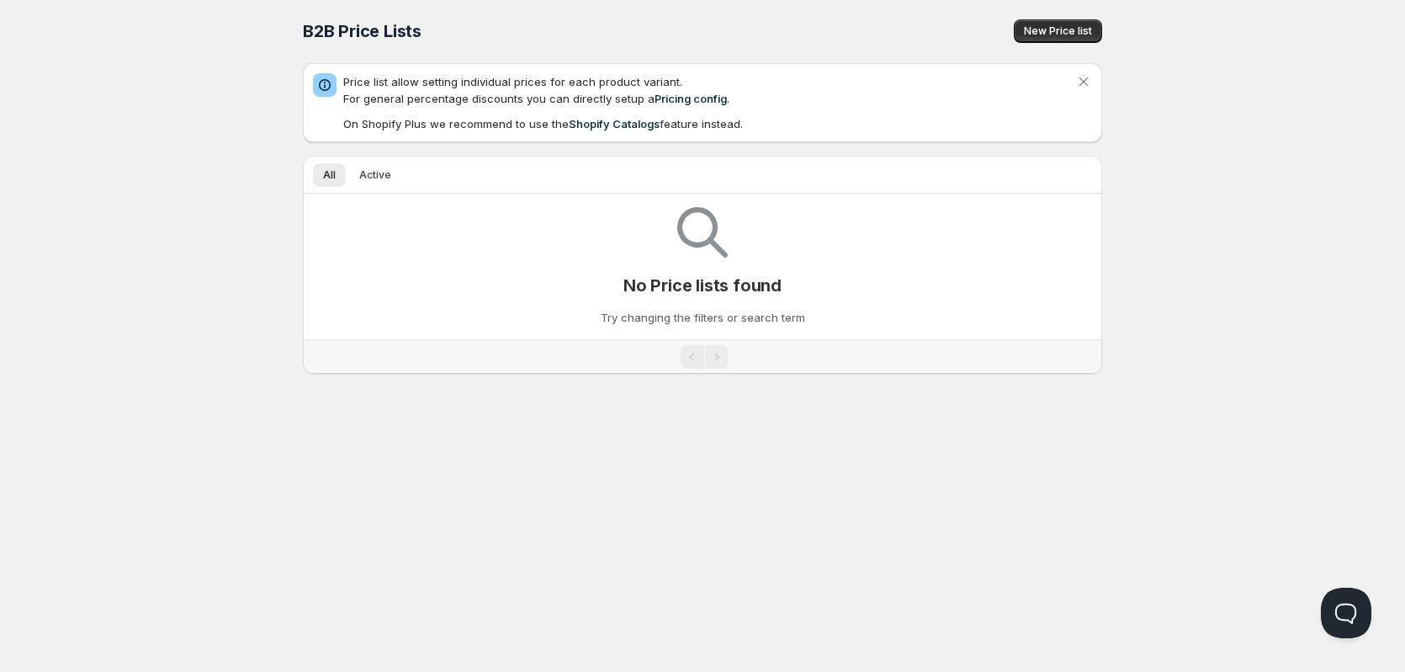
scroll to position [1, 0]
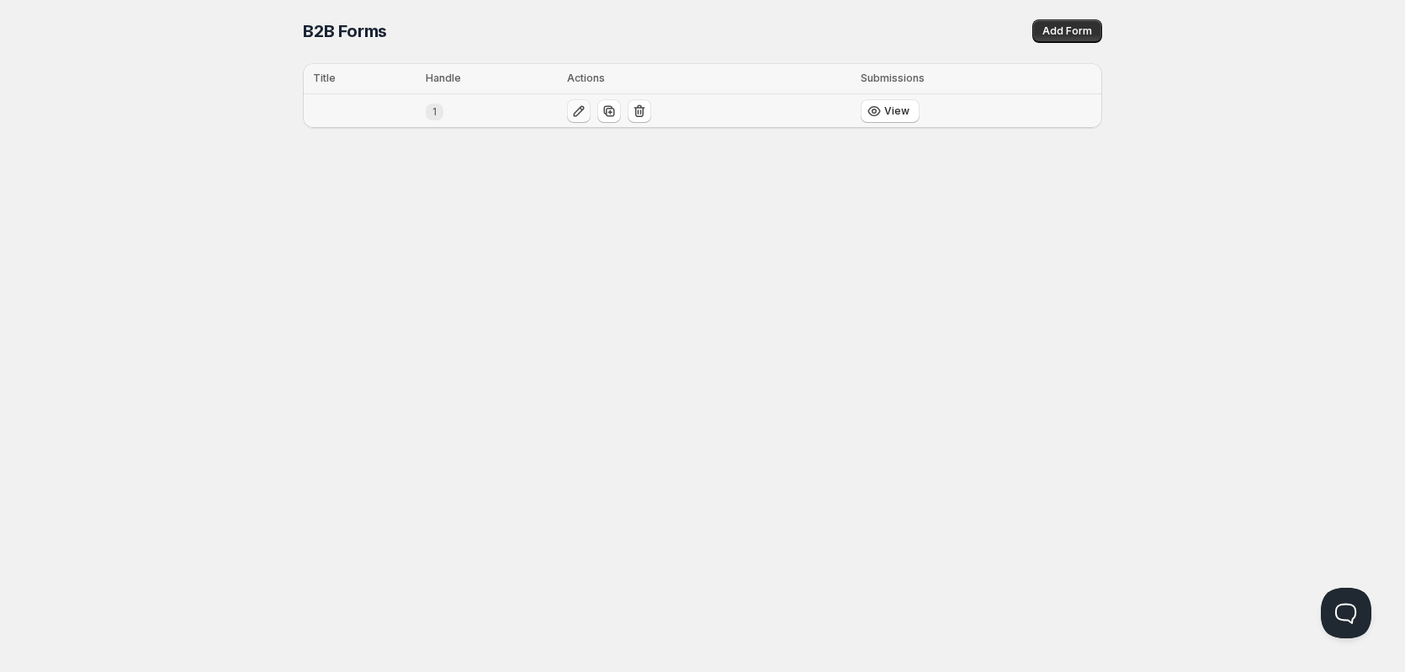
click at [576, 107] on icon "button" at bounding box center [579, 111] width 17 height 17
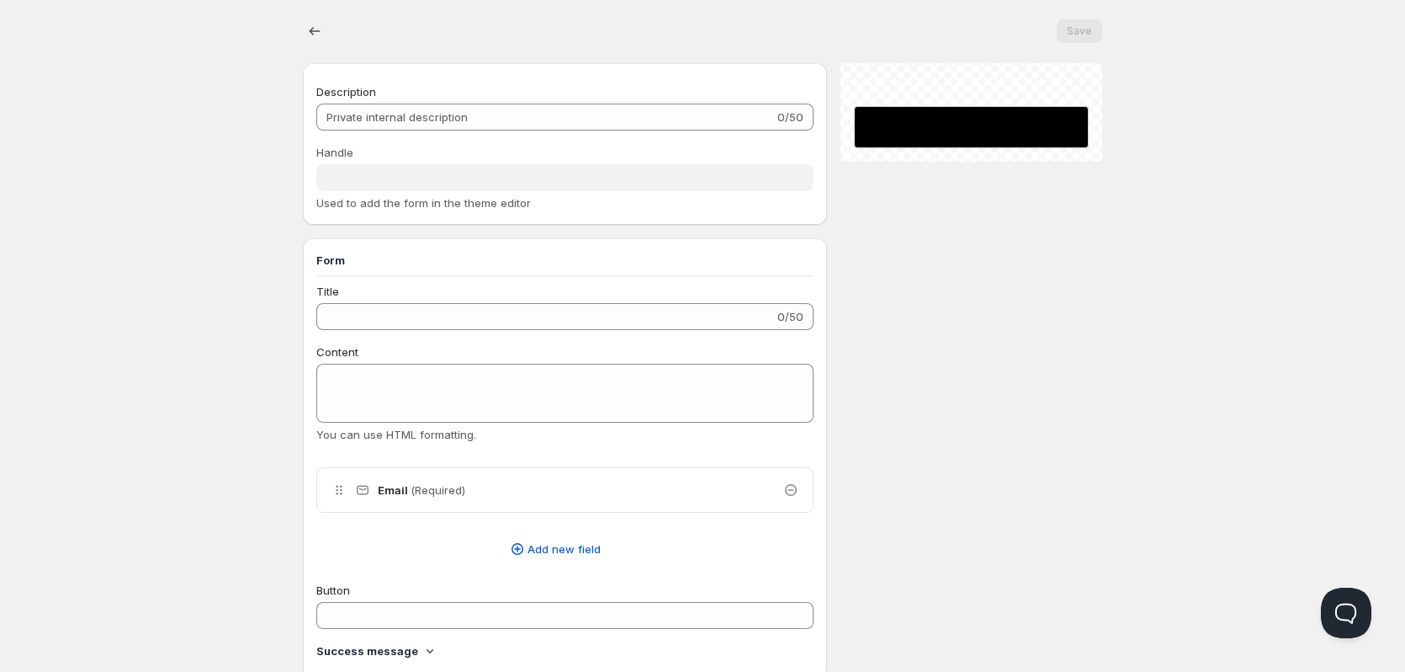
radio input "true"
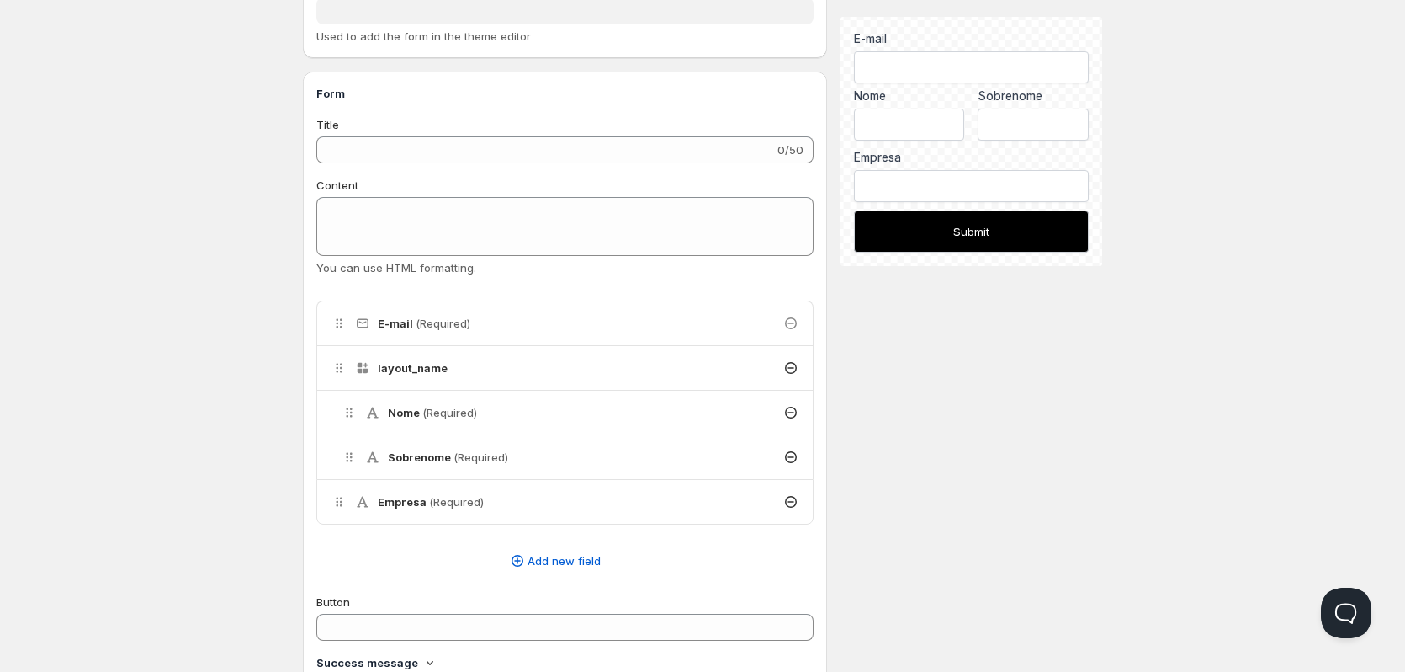
scroll to position [169, 0]
click at [559, 556] on span "Add new field" at bounding box center [564, 558] width 73 height 17
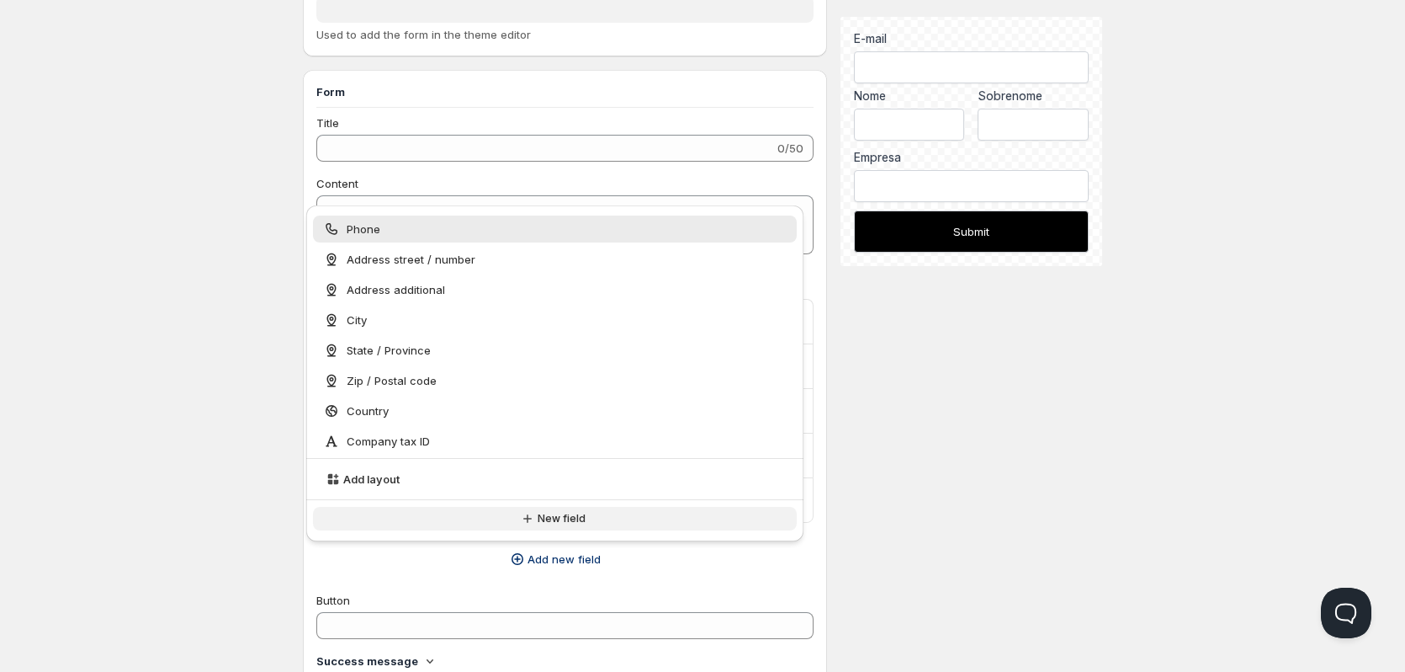
click at [552, 518] on span "New field" at bounding box center [562, 518] width 48 height 13
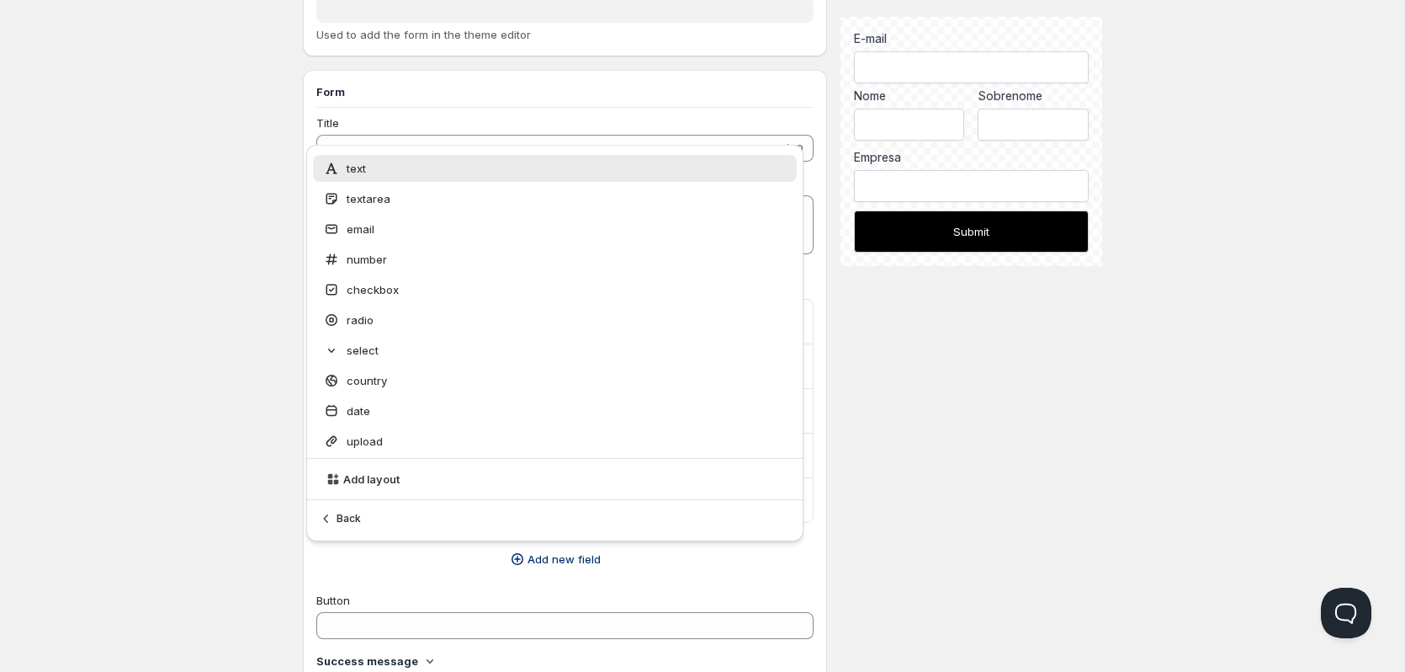
click at [389, 167] on div "text" at bounding box center [555, 168] width 464 height 17
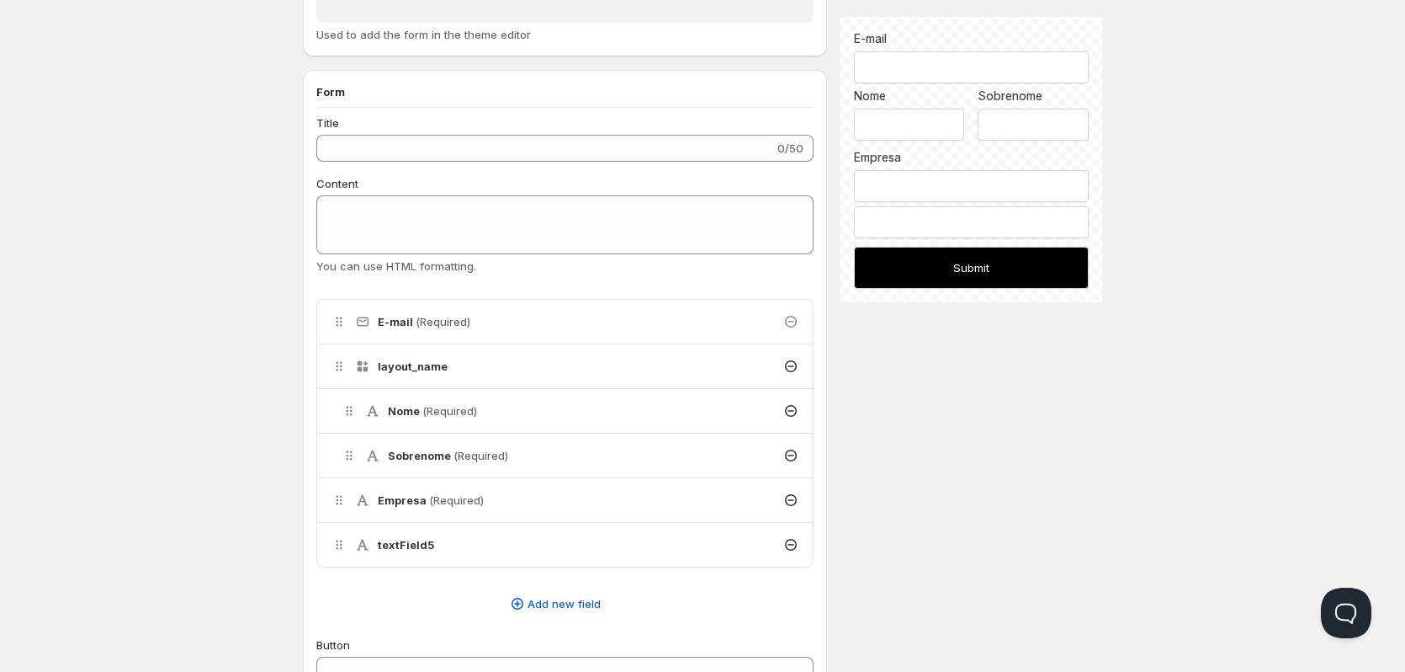
click at [462, 544] on div "textField5" at bounding box center [565, 545] width 496 height 44
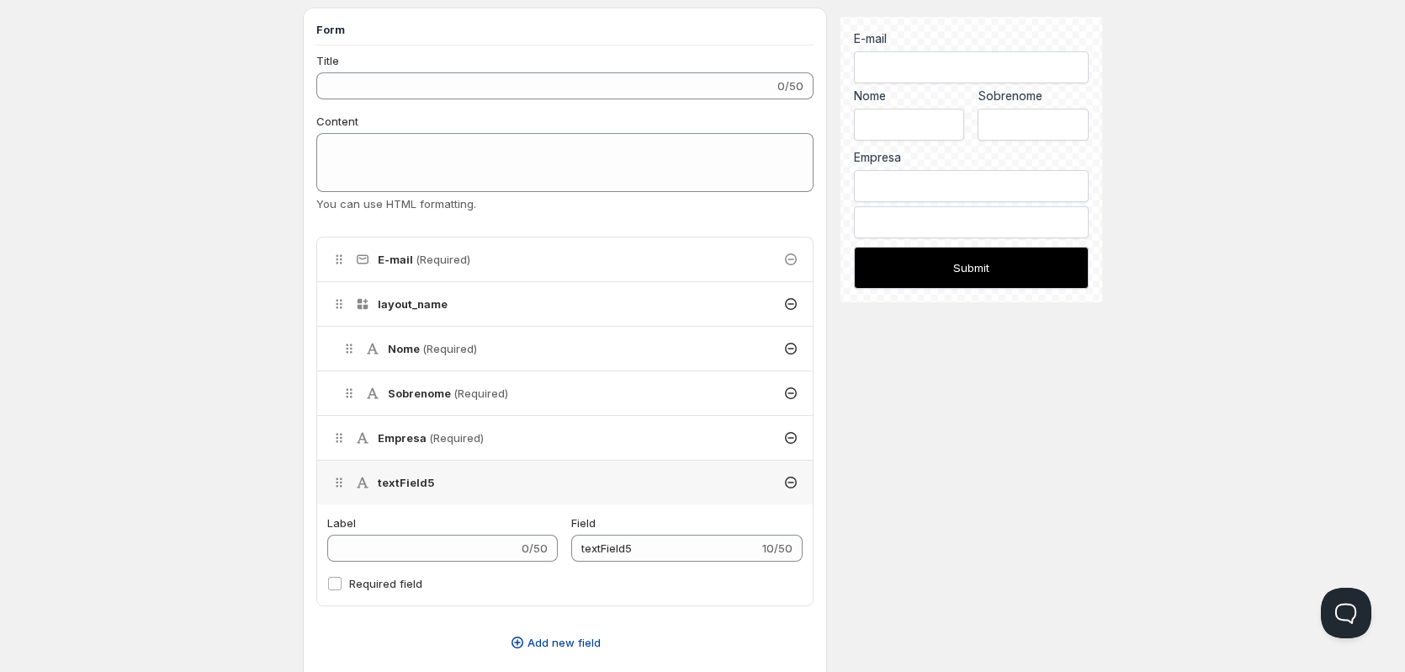
scroll to position [337, 0]
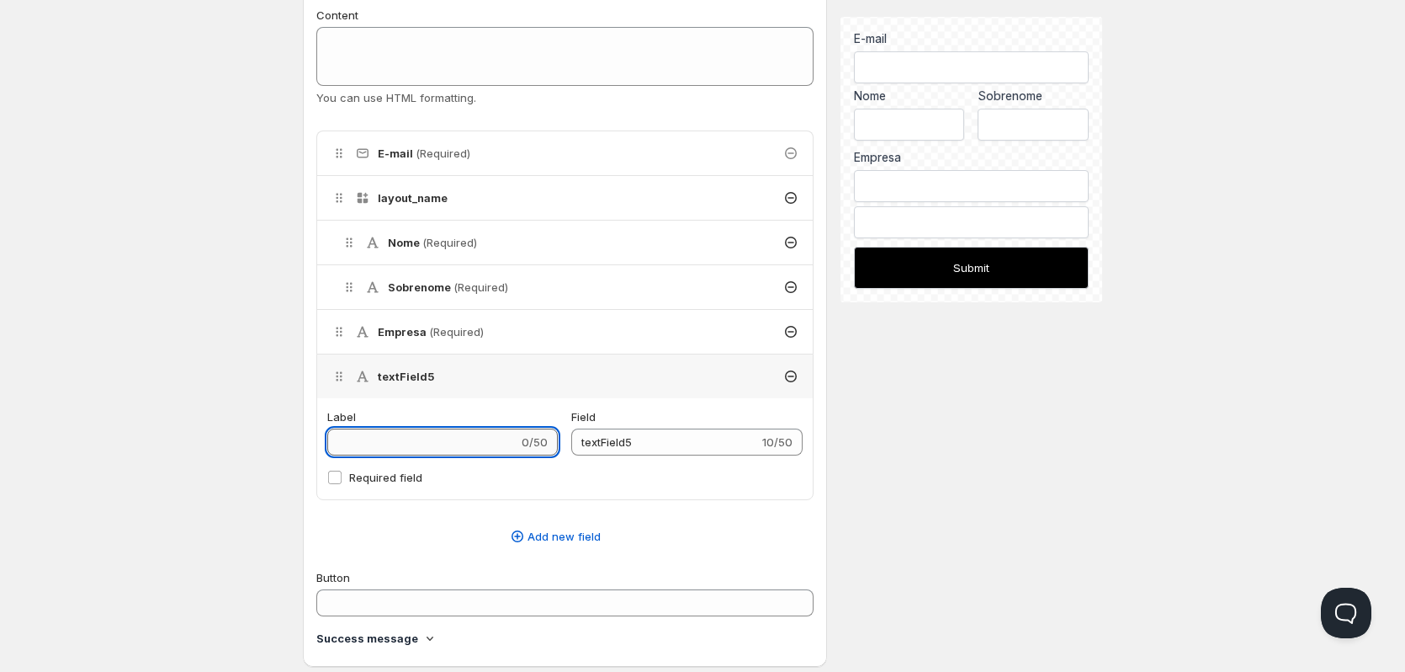
click at [422, 436] on input "Label" at bounding box center [422, 441] width 191 height 27
type input "C"
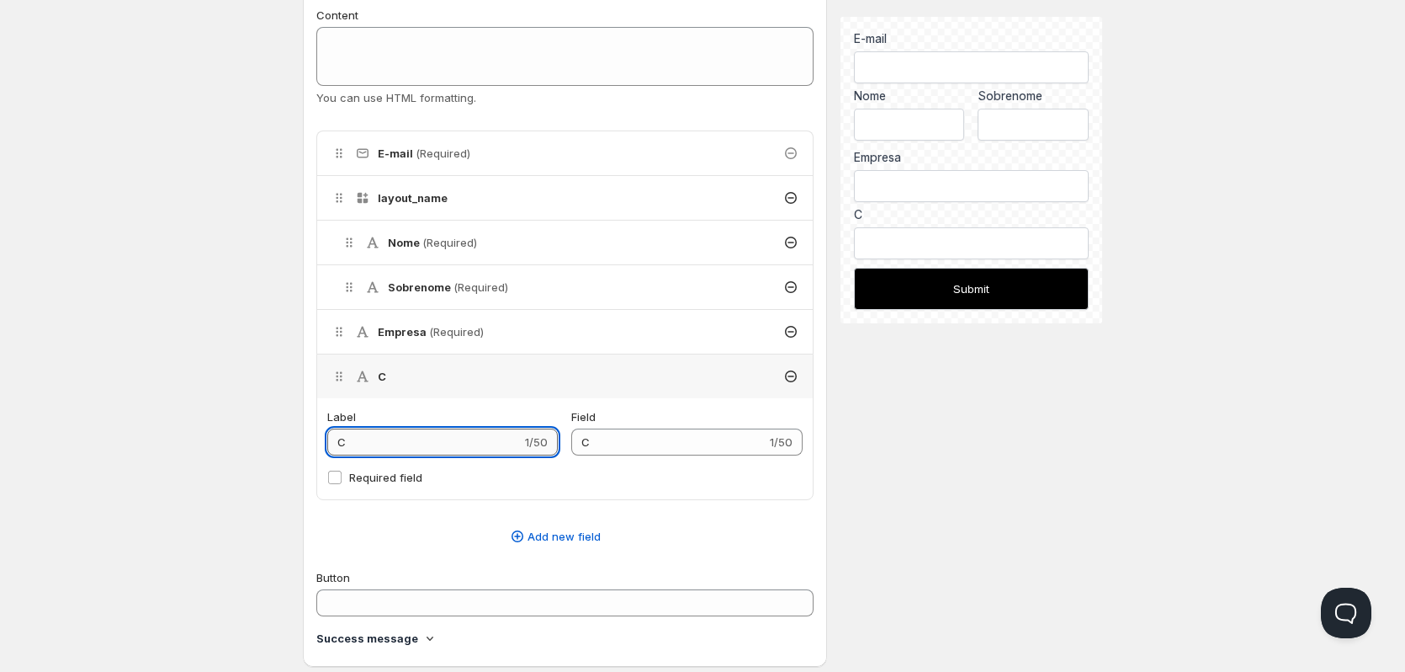
type input "CN"
type input "CNP"
type input "CNPJ"
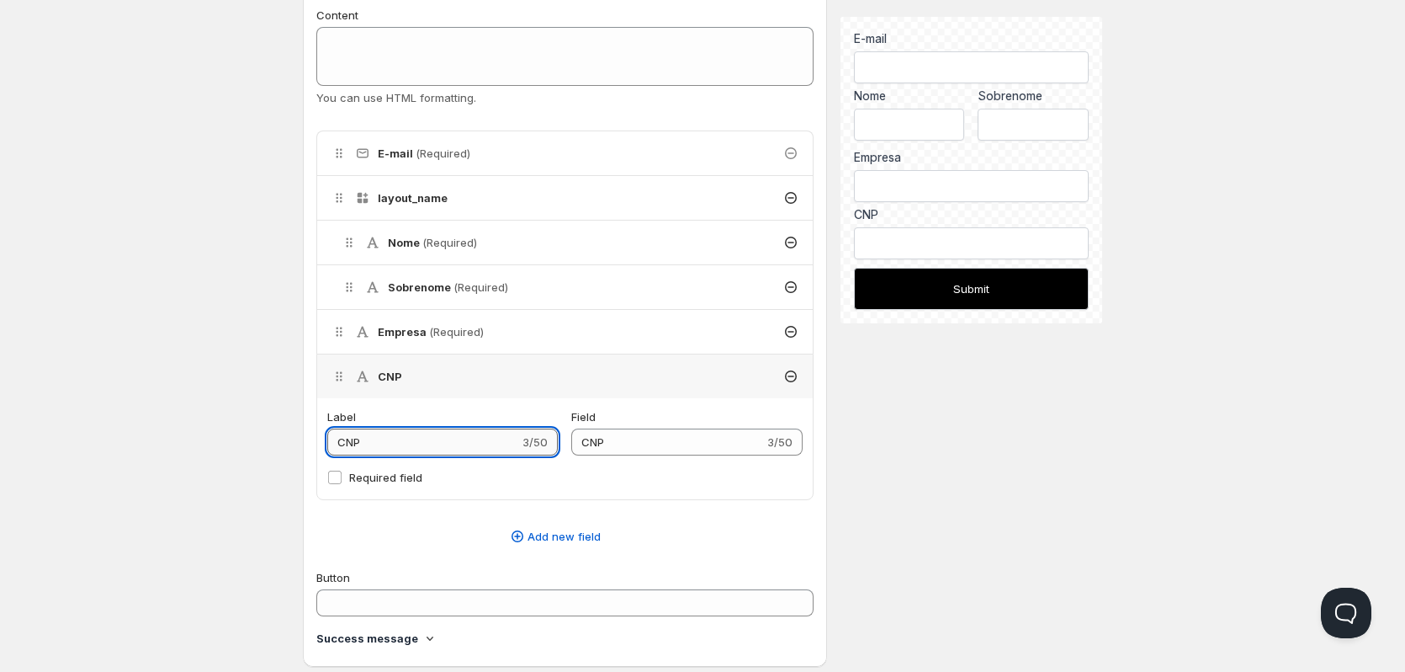
type input "CNPJ"
click at [645, 440] on input "CNPJ" at bounding box center [667, 441] width 192 height 27
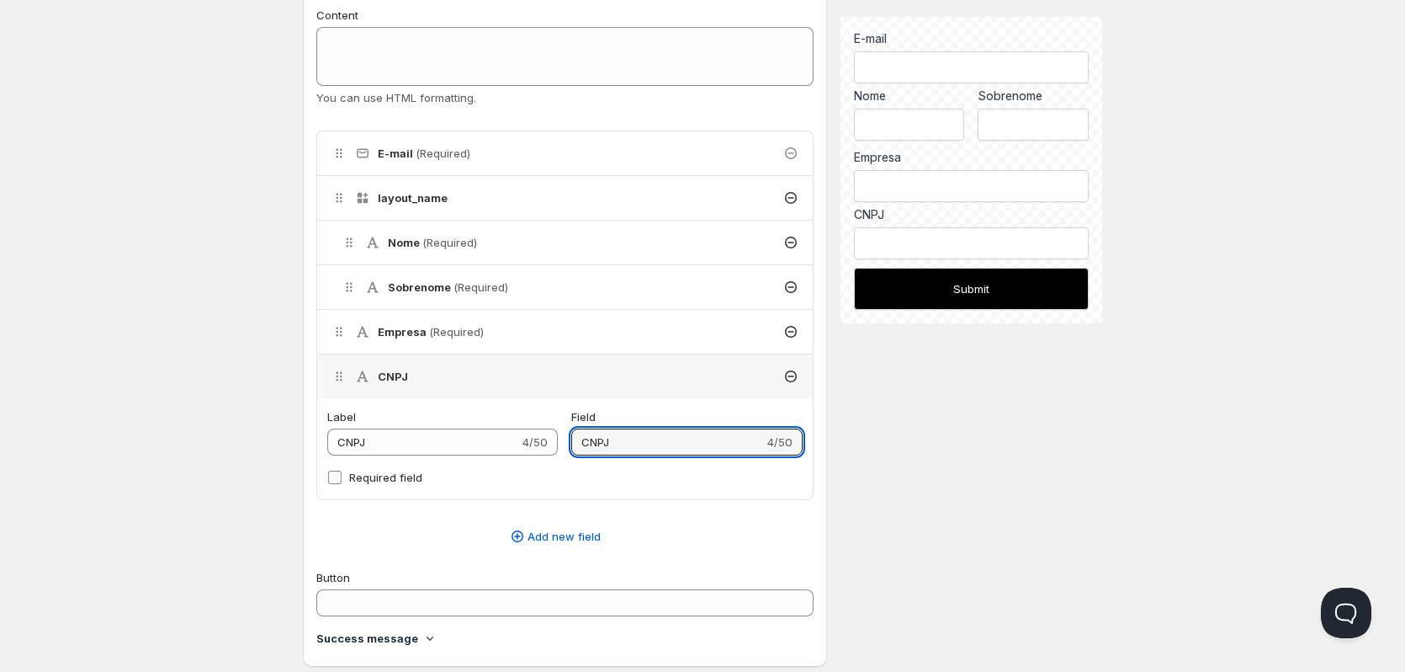
click at [385, 483] on span "Required field" at bounding box center [385, 476] width 73 height 13
click at [342, 483] on input "Required field" at bounding box center [334, 476] width 13 height 13
checkbox input "true"
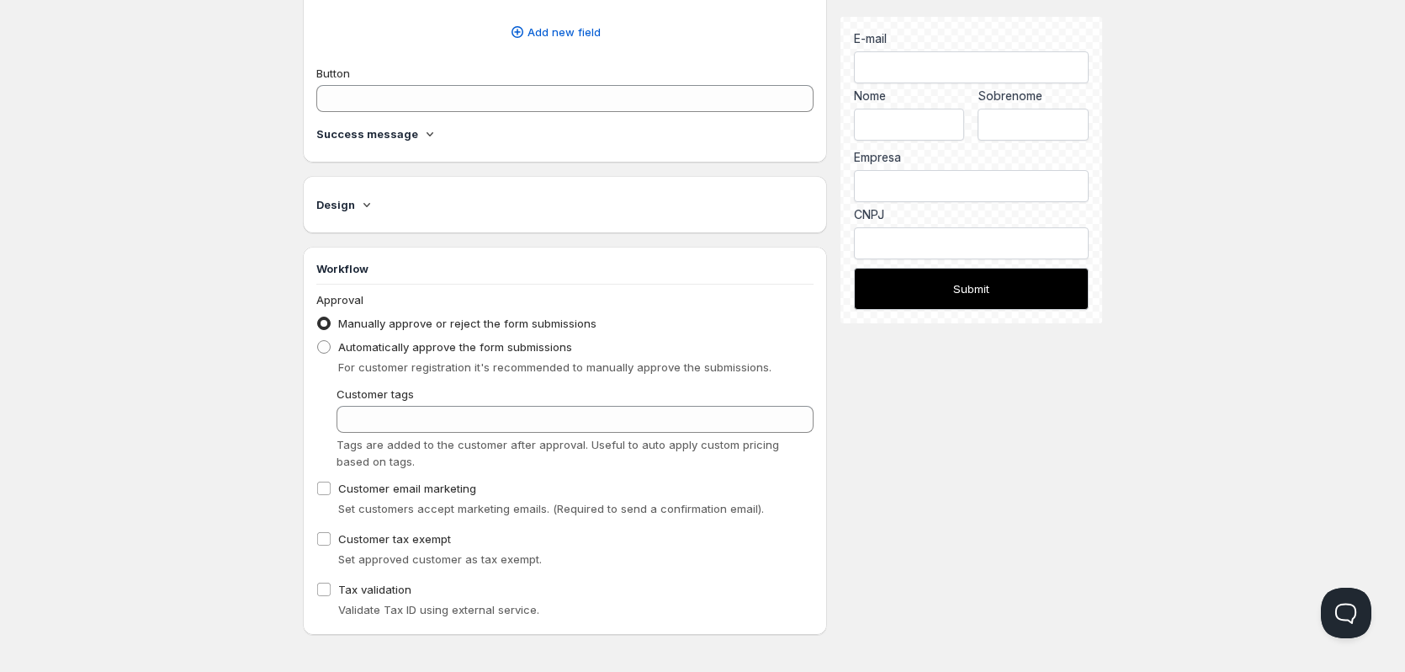
scroll to position [842, 0]
click at [389, 133] on h4 "Success message" at bounding box center [367, 133] width 102 height 17
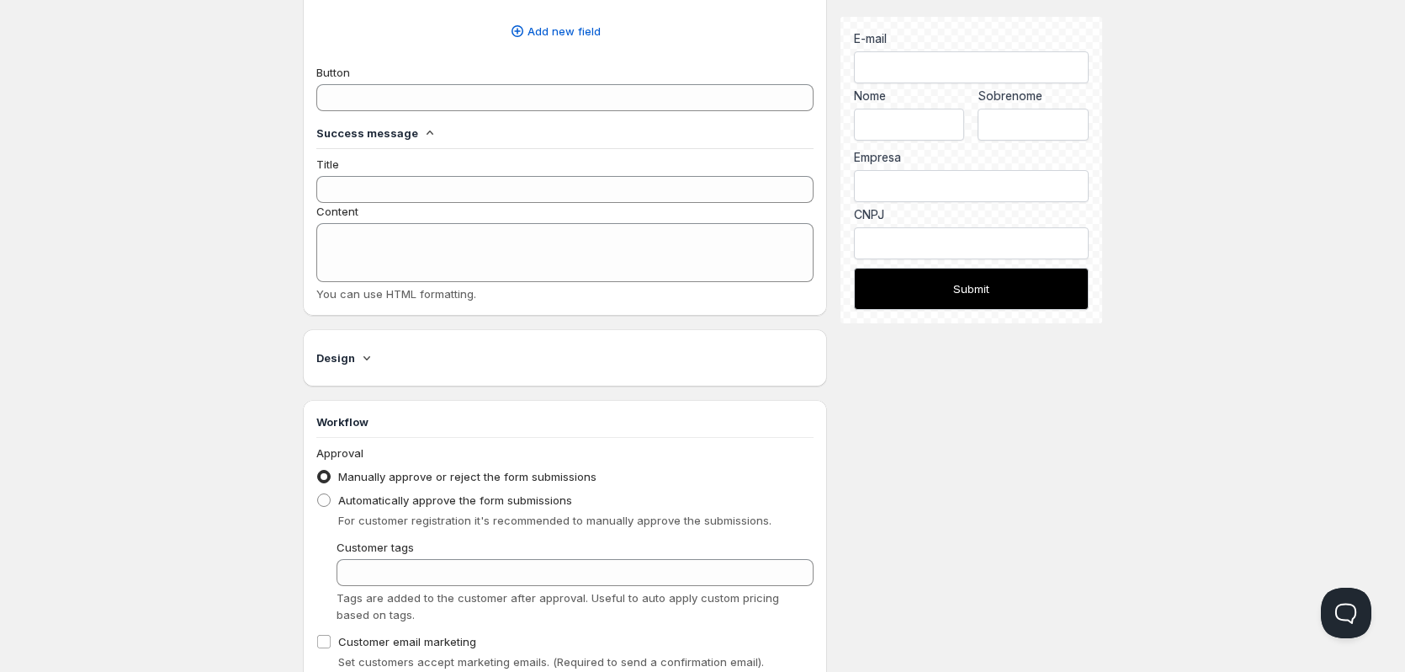
click at [389, 133] on h4 "Success message" at bounding box center [367, 133] width 102 height 17
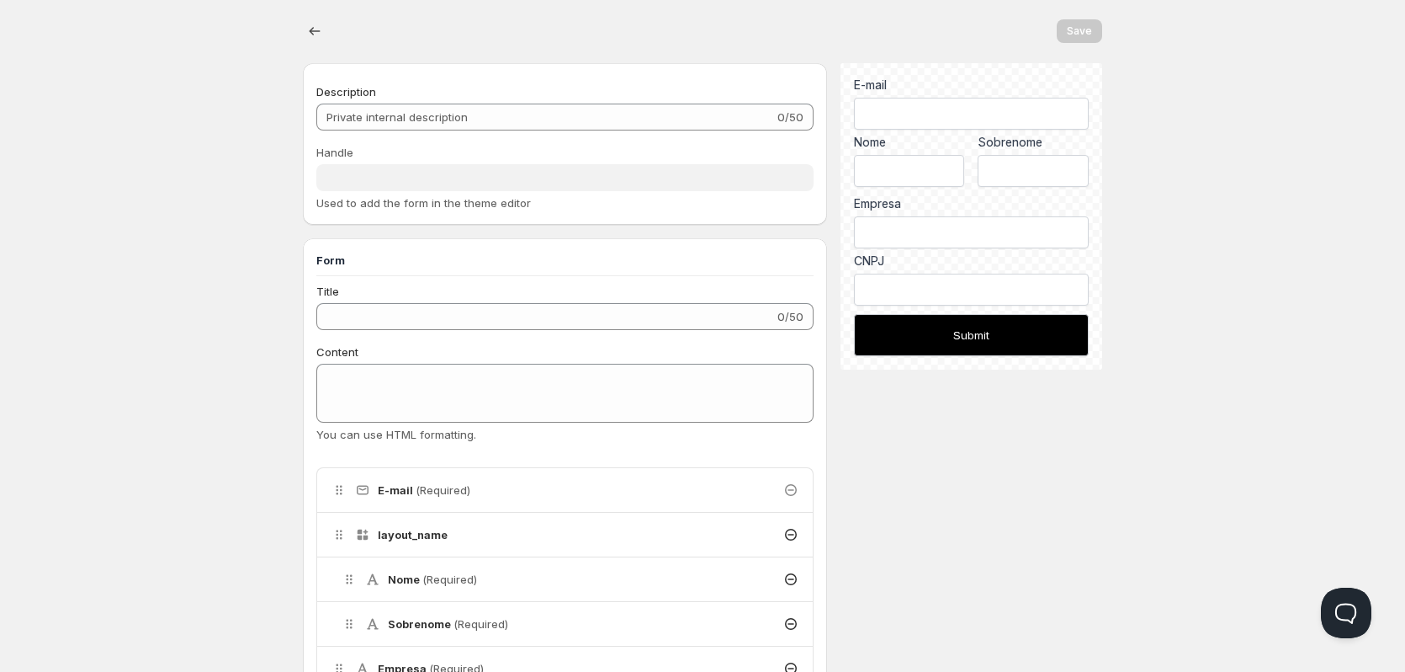
scroll to position [0, 0]
click at [316, 30] on icon "button" at bounding box center [314, 32] width 17 height 17
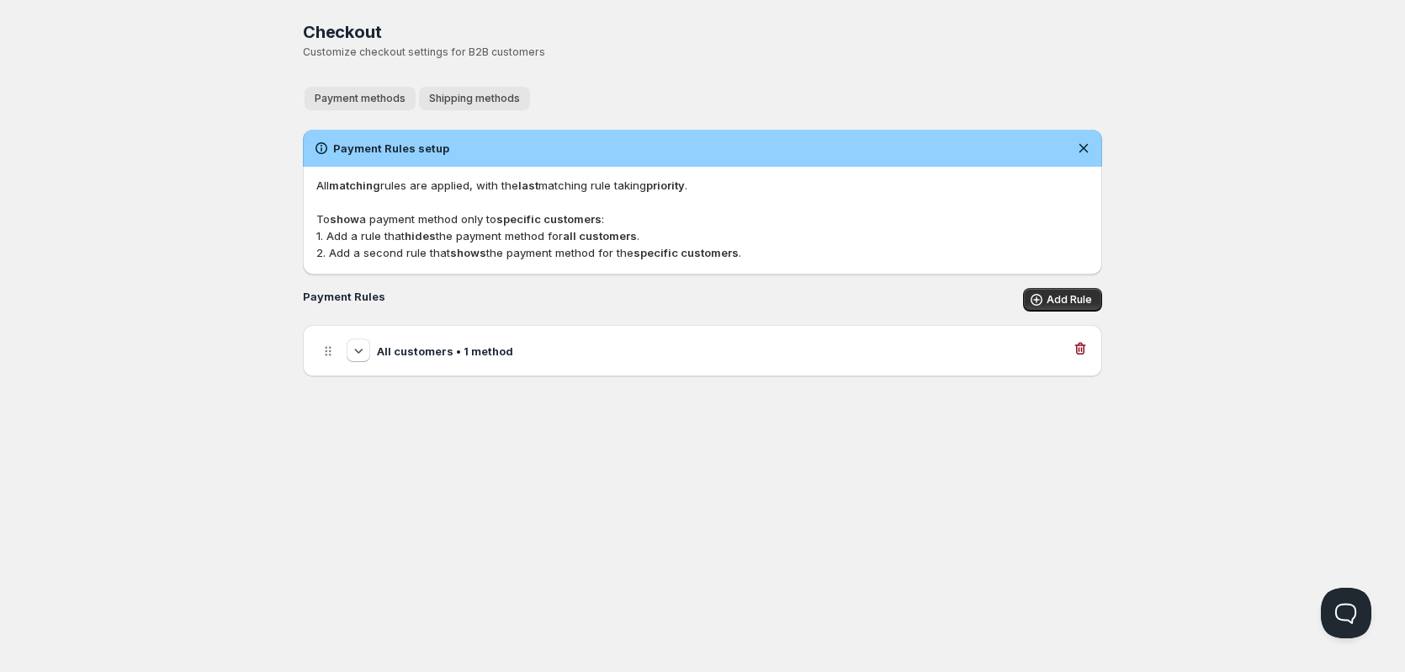
click at [468, 98] on span "Shipping methods" at bounding box center [474, 98] width 91 height 13
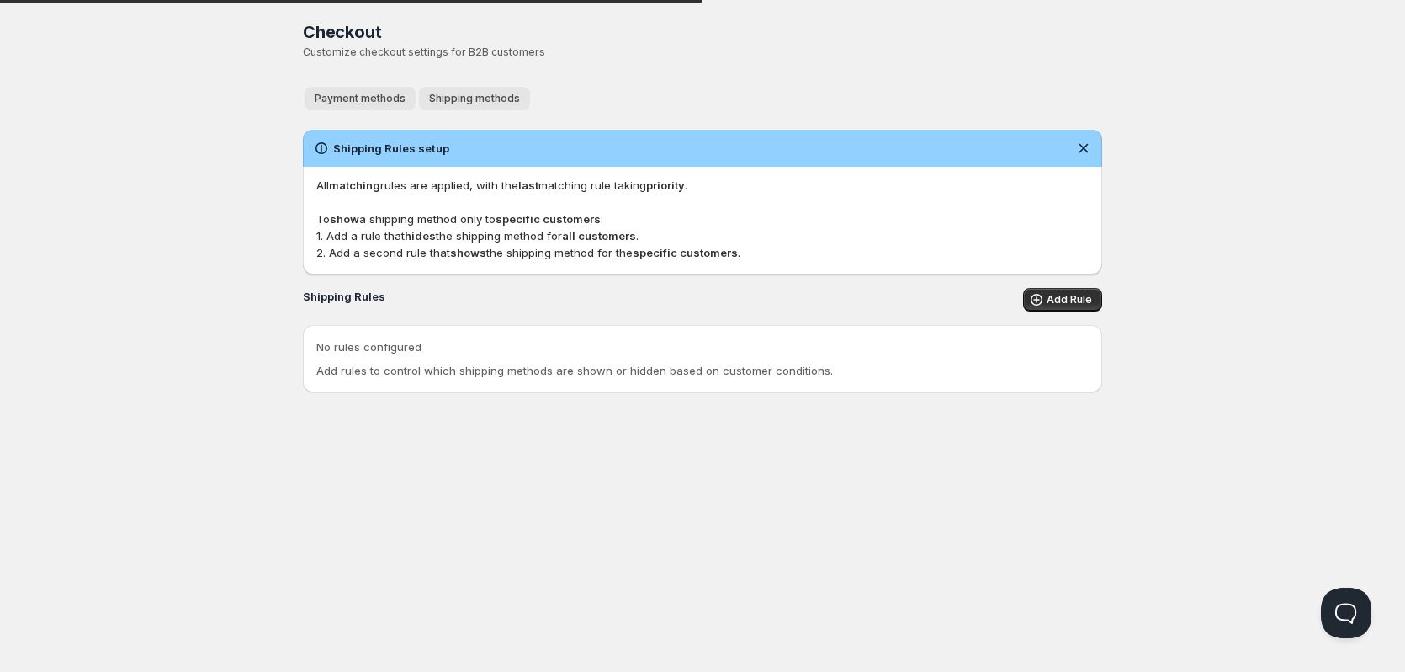
click at [316, 90] on button "Payment methods" at bounding box center [360, 99] width 111 height 24
